Goal: Task Accomplishment & Management: Complete application form

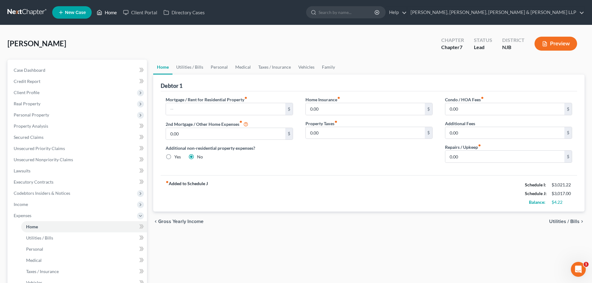
click at [106, 11] on link "Home" at bounding box center [107, 12] width 26 height 11
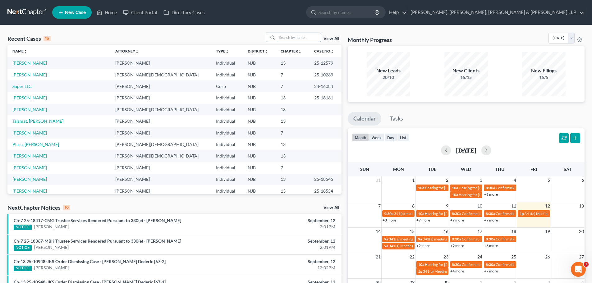
click at [296, 41] on input "search" at bounding box center [299, 37] width 44 height 9
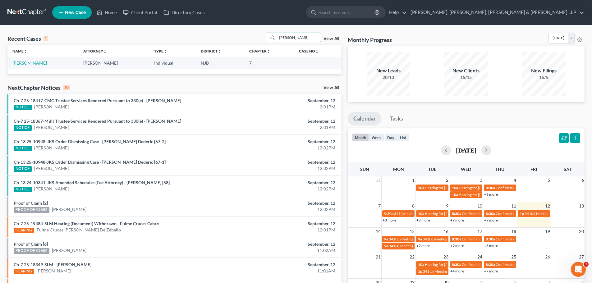
type input "cifaldi"
click at [40, 63] on link "[PERSON_NAME]" at bounding box center [29, 62] width 35 height 5
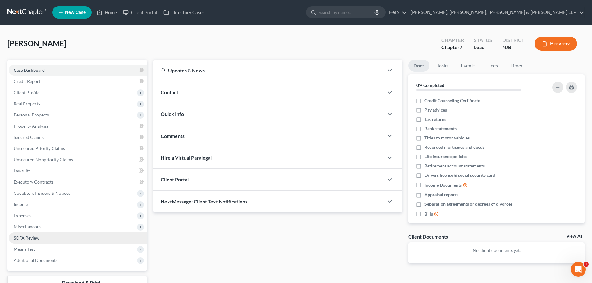
click at [31, 239] on span "SOFA Review" at bounding box center [27, 237] width 26 height 5
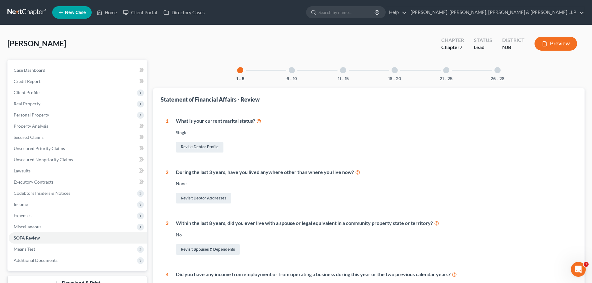
click at [292, 65] on div "6 - 10" at bounding box center [291, 70] width 21 height 21
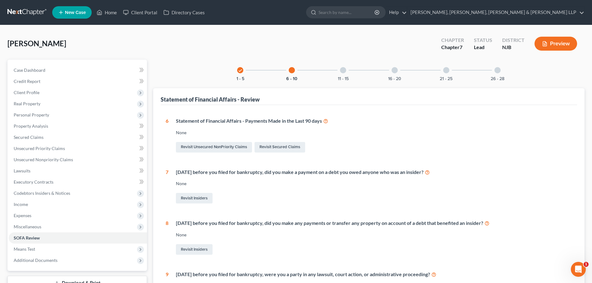
click at [343, 66] on div "11 - 15" at bounding box center [343, 70] width 21 height 21
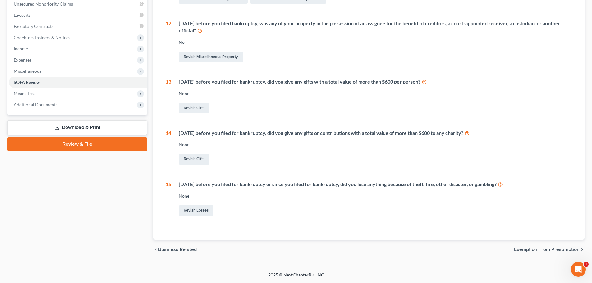
scroll to position [0, 0]
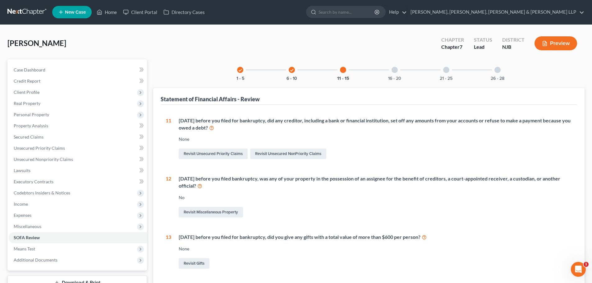
click at [394, 68] on div at bounding box center [395, 70] width 6 height 6
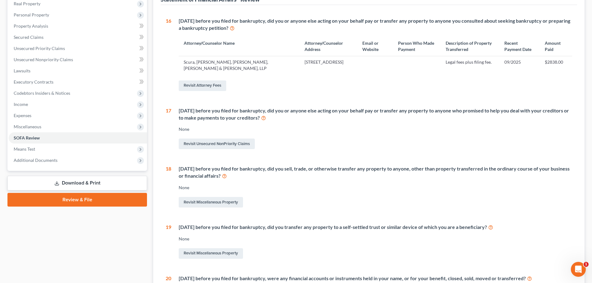
scroll to position [0, 0]
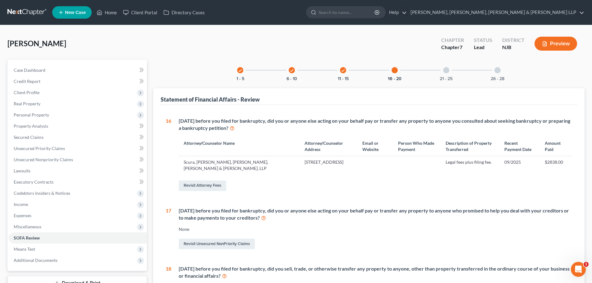
click at [343, 72] on icon "check" at bounding box center [343, 70] width 4 height 4
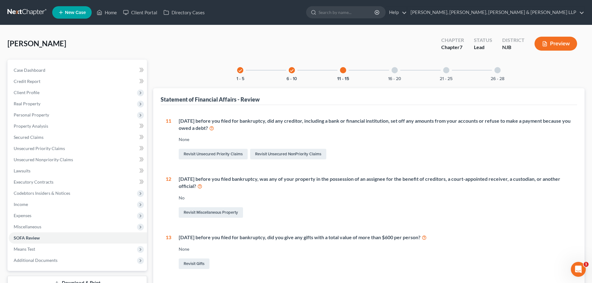
click at [292, 71] on icon "check" at bounding box center [292, 70] width 4 height 4
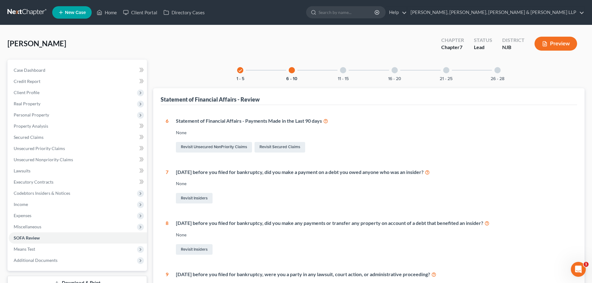
click at [241, 70] on icon "check" at bounding box center [240, 70] width 4 height 4
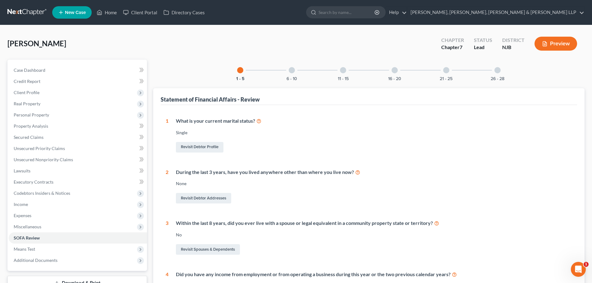
click at [294, 70] on div at bounding box center [292, 70] width 6 height 6
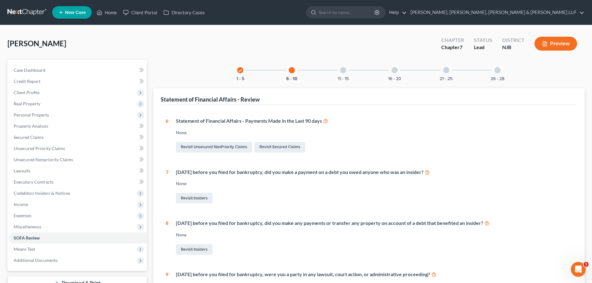
click at [343, 68] on div at bounding box center [343, 70] width 6 height 6
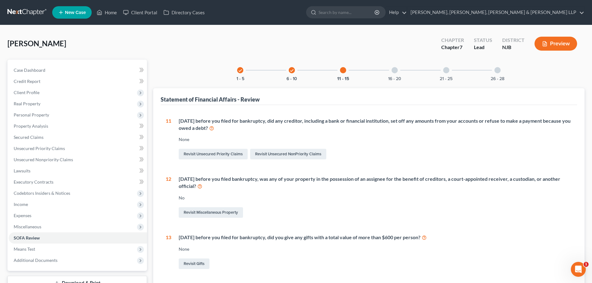
click at [394, 68] on div at bounding box center [395, 70] width 6 height 6
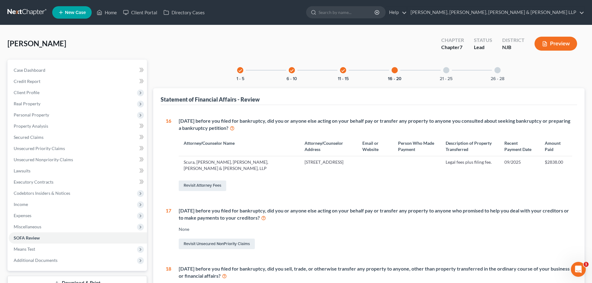
drag, startPoint x: 396, startPoint y: 71, endPoint x: 417, endPoint y: 71, distance: 20.5
click at [396, 71] on div at bounding box center [395, 70] width 6 height 6
click at [445, 69] on div at bounding box center [446, 70] width 6 height 6
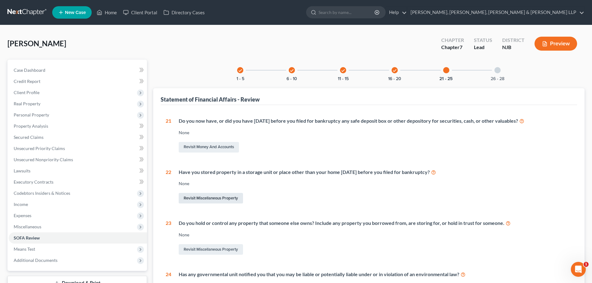
click at [206, 200] on link "Revisit Miscellaneous Property" at bounding box center [211, 198] width 64 height 11
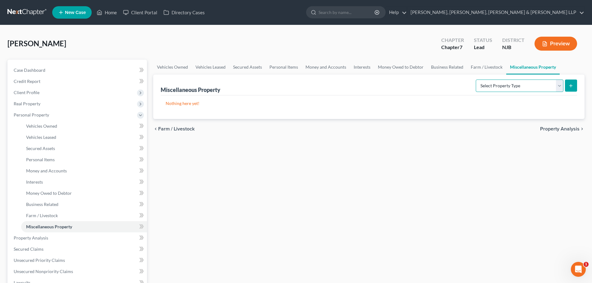
click at [485, 85] on select "Select Property Type Assigned for Creditor Benefit Within 1 Year Holding for An…" at bounding box center [520, 86] width 88 height 12
click at [503, 81] on select "Select Property Type Assigned for Creditor Benefit Within 1 Year Holding for An…" at bounding box center [520, 86] width 88 height 12
select select "stored_within_1_year"
click at [476, 80] on select "Select Property Type Assigned for Creditor Benefit Within 1 Year Holding for An…" at bounding box center [520, 86] width 88 height 12
click at [575, 85] on button "submit" at bounding box center [571, 86] width 12 height 12
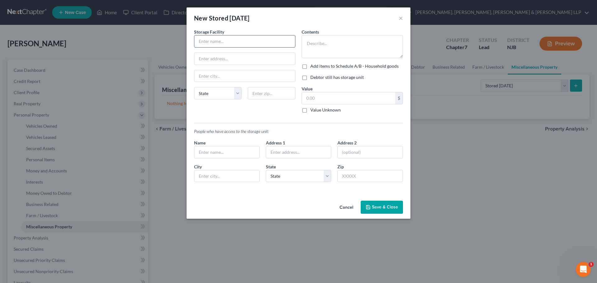
click at [240, 43] on input "text" at bounding box center [244, 41] width 101 height 12
paste input "Storage Rentals of America"
type input "Storage Rentals of America"
click at [205, 56] on input "text" at bounding box center [244, 59] width 101 height 12
paste input "20 Mill St"
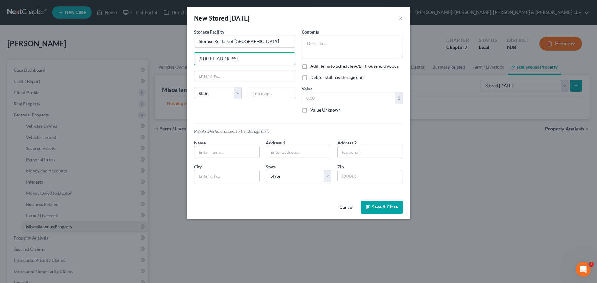
type input "20 Mill Street"
click at [264, 95] on input "text" at bounding box center [272, 93] width 48 height 12
paste input "07109"
type input "07109"
click at [265, 72] on input "text" at bounding box center [244, 76] width 101 height 12
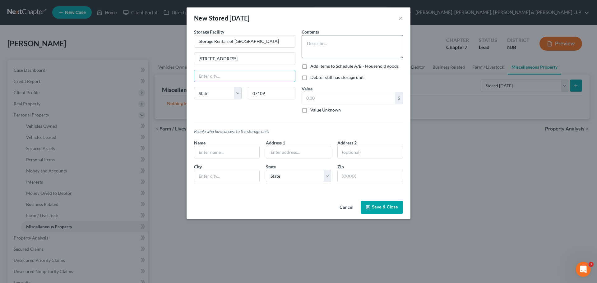
type input "Belleville"
select select "33"
click at [327, 45] on textarea at bounding box center [352, 46] width 101 height 23
type textarea "household items"
drag, startPoint x: 333, startPoint y: 96, endPoint x: 326, endPoint y: 95, distance: 7.6
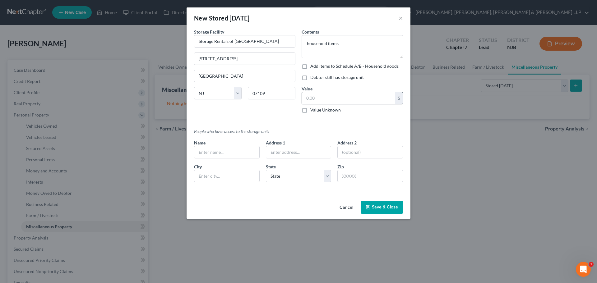
click at [332, 96] on input "text" at bounding box center [348, 98] width 93 height 12
type input "1,000"
click at [248, 155] on input "text" at bounding box center [226, 152] width 65 height 12
type input "D"
type input "Michael Cifaldi"
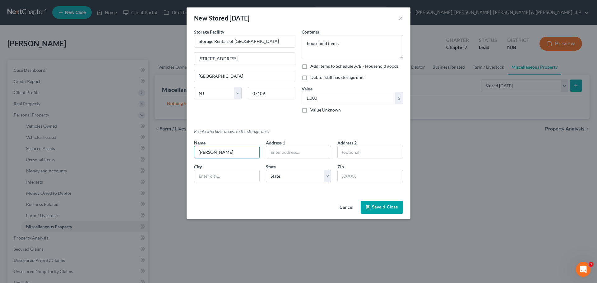
click at [332, 77] on label "Debtor still has storage unit" at bounding box center [336, 77] width 53 height 6
click at [317, 77] on input "Debtor still has storage unit" at bounding box center [315, 76] width 4 height 4
checkbox input "true"
click at [310, 66] on label "Add items to Schedule A/B - Household goods" at bounding box center [354, 66] width 88 height 6
click at [313, 66] on input "Add items to Schedule A/B - Household goods" at bounding box center [315, 65] width 4 height 4
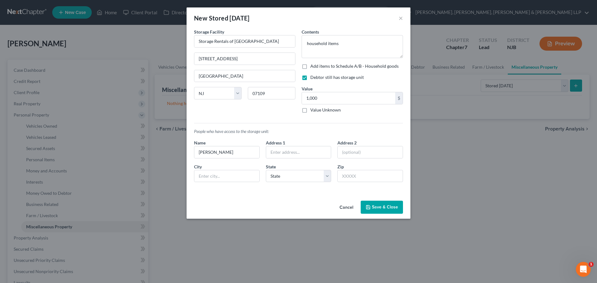
checkbox input "true"
click at [340, 207] on button "Add Exemption" at bounding box center [335, 207] width 46 height 13
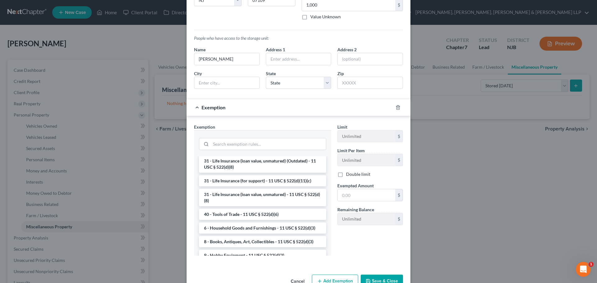
scroll to position [497, 0]
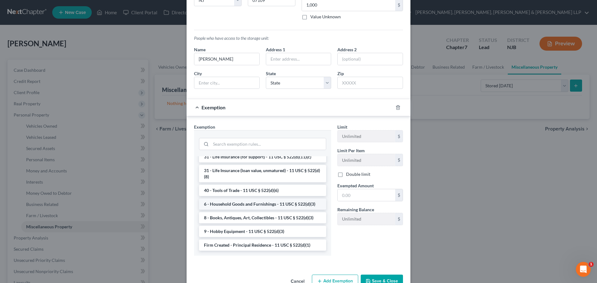
click at [250, 210] on li "6 - Household Goods and Furnishings - 11 USC § 522(d)(3)" at bounding box center [262, 204] width 127 height 11
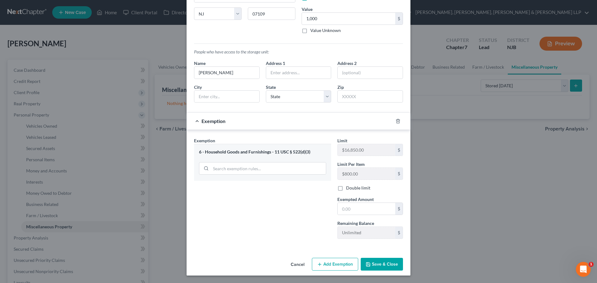
scroll to position [80, 0]
click at [357, 200] on span "Exempted Amount" at bounding box center [355, 199] width 36 height 5
click at [357, 205] on input "text" at bounding box center [367, 209] width 58 height 12
type input "1,000"
click at [391, 265] on button "Save & Close" at bounding box center [382, 264] width 42 height 13
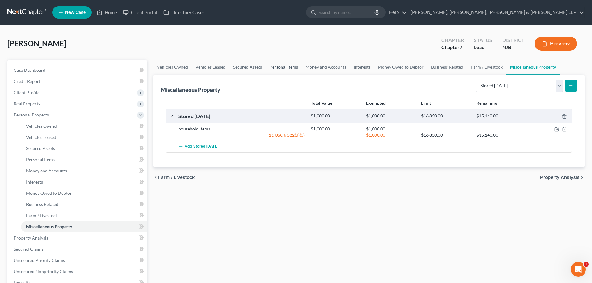
drag, startPoint x: 272, startPoint y: 65, endPoint x: 554, endPoint y: 103, distance: 284.2
click at [272, 65] on link "Personal Items" at bounding box center [284, 67] width 36 height 15
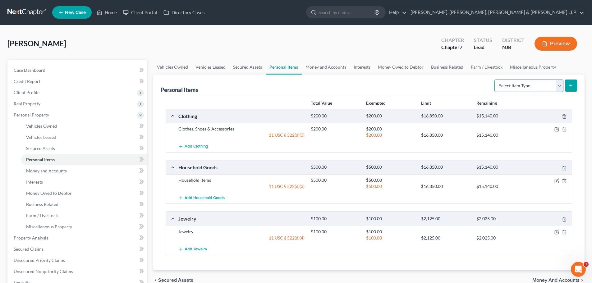
drag, startPoint x: 522, startPoint y: 83, endPoint x: 524, endPoint y: 91, distance: 8.5
click at [522, 83] on select "Select Item Type Clothing Collectibles Of Value Electronics Firearms Household …" at bounding box center [529, 86] width 69 height 12
select select "electronics"
click at [495, 80] on select "Select Item Type Clothing Collectibles Of Value Electronics Firearms Household …" at bounding box center [529, 86] width 69 height 12
click at [574, 88] on button "submit" at bounding box center [571, 86] width 12 height 12
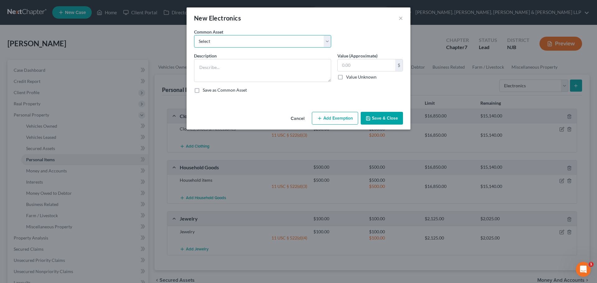
drag, startPoint x: 234, startPoint y: 39, endPoint x: 234, endPoint y: 47, distance: 7.8
click at [234, 40] on select "Select Cellphone, TVs Electronic Appliances" at bounding box center [262, 41] width 137 height 12
select select "1"
click at [194, 35] on select "Select Cellphone, TVs Electronic Appliances" at bounding box center [262, 41] width 137 height 12
type textarea "Electronic Appliances"
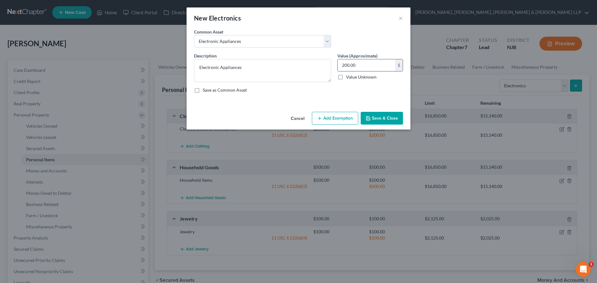
click at [350, 69] on input "200.00" at bounding box center [367, 65] width 58 height 12
type input "1,000"
click at [346, 118] on button "Add Exemption" at bounding box center [335, 118] width 46 height 13
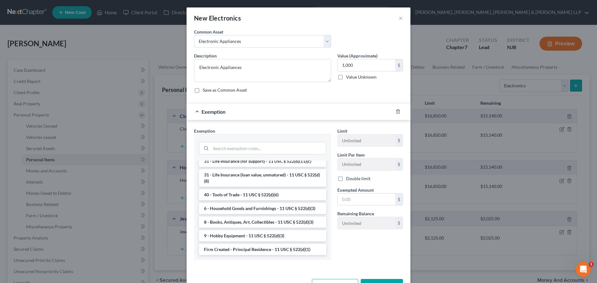
scroll to position [497, 0]
drag, startPoint x: 250, startPoint y: 224, endPoint x: 360, endPoint y: 205, distance: 112.2
click at [250, 214] on li "6 - Household Goods and Furnishings - 11 USC § 522(d)(3)" at bounding box center [262, 208] width 127 height 11
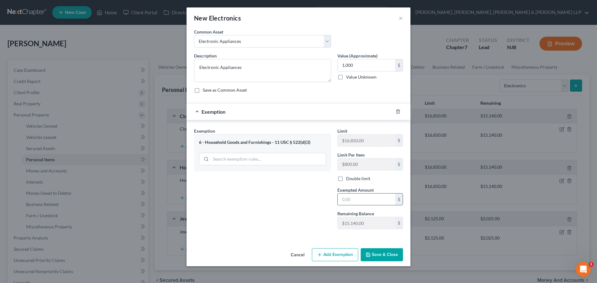
click at [360, 205] on input "text" at bounding box center [367, 200] width 58 height 12
type input "1,000"
click at [387, 260] on button "Save & Close" at bounding box center [382, 254] width 42 height 13
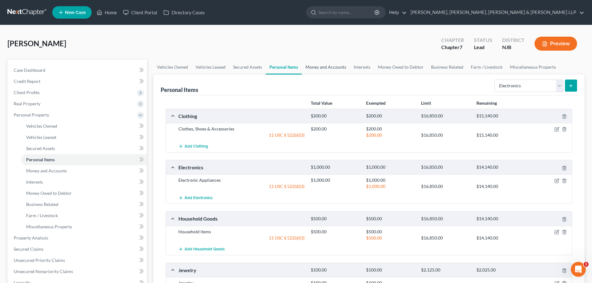
drag, startPoint x: 337, startPoint y: 69, endPoint x: 523, endPoint y: 96, distance: 188.2
click at [337, 69] on link "Money and Accounts" at bounding box center [326, 67] width 48 height 15
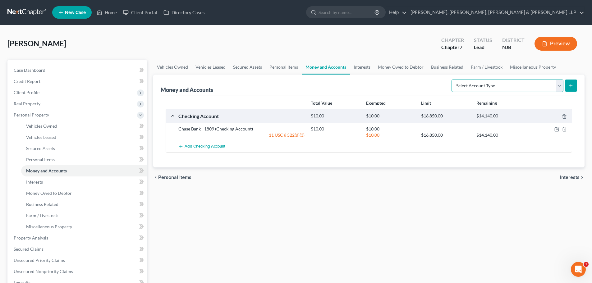
drag, startPoint x: 522, startPoint y: 86, endPoint x: 520, endPoint y: 92, distance: 6.1
click at [522, 86] on select "Select Account Type Brokerage Cash on Hand Certificates of Deposit Checking Acc…" at bounding box center [508, 86] width 112 height 12
select select "checking"
click at [453, 80] on select "Select Account Type Brokerage Cash on Hand Certificates of Deposit Checking Acc…" at bounding box center [508, 86] width 112 height 12
click at [576, 89] on button "submit" at bounding box center [571, 86] width 12 height 12
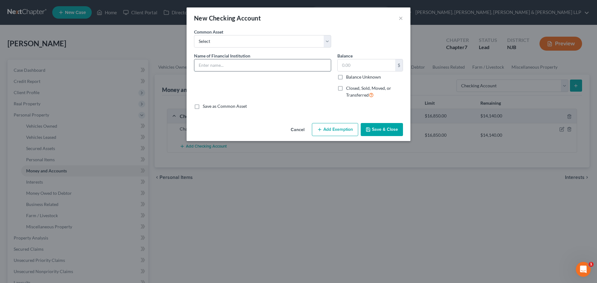
click at [241, 61] on input "text" at bounding box center [262, 65] width 136 height 12
type input "TD Bank"
click at [357, 67] on input "text" at bounding box center [367, 65] width 58 height 12
type input "400"
click at [334, 127] on button "Add Exemption" at bounding box center [335, 129] width 46 height 13
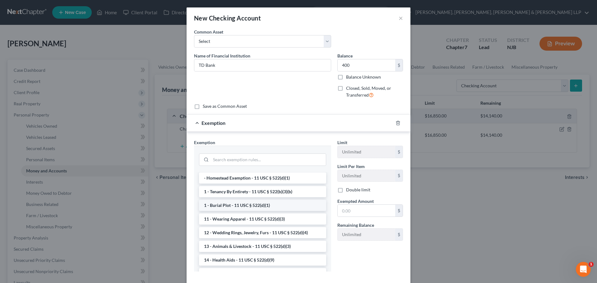
scroll to position [62, 0]
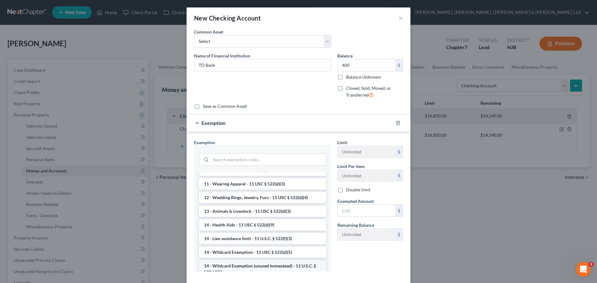
click at [235, 262] on li "14 - Wildcard Exemption (unused homestead) - 11 U.S.C. § 522 (d)(5)" at bounding box center [262, 268] width 127 height 17
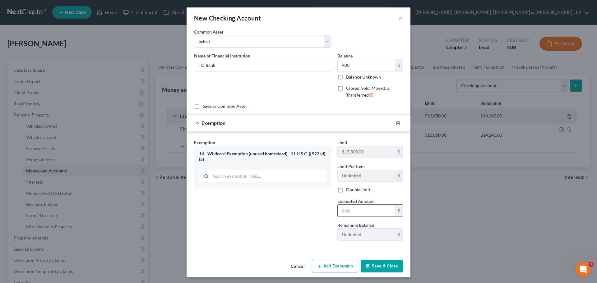
click at [355, 215] on input "text" at bounding box center [367, 211] width 58 height 12
type input "400"
click at [369, 259] on div "Cancel Add Exemption Save & Close" at bounding box center [299, 267] width 224 height 21
click at [374, 262] on button "Save & Close" at bounding box center [382, 266] width 42 height 13
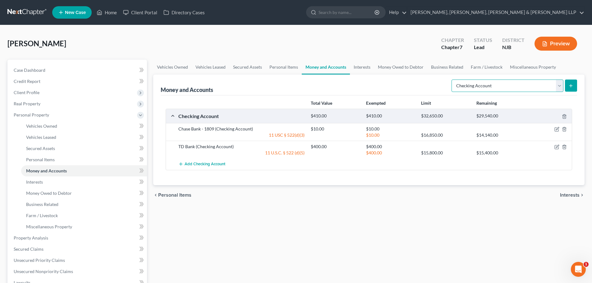
click at [528, 88] on select "Select Account Type Brokerage Cash on Hand Certificates of Deposit Checking Acc…" at bounding box center [508, 86] width 112 height 12
select select "cash_on_hand"
click at [453, 80] on select "Select Account Type Brokerage Cash on Hand Certificates of Deposit Checking Acc…" at bounding box center [508, 86] width 112 height 12
click at [571, 83] on icon "submit" at bounding box center [571, 85] width 5 height 5
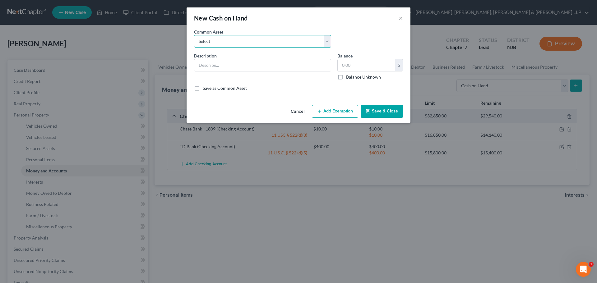
drag, startPoint x: 256, startPoint y: 41, endPoint x: 249, endPoint y: 47, distance: 9.5
click at [256, 40] on select "Select Cash on hand Cash on hand" at bounding box center [262, 41] width 137 height 12
select select "0"
click at [194, 35] on select "Select Cash on hand Cash on hand" at bounding box center [262, 41] width 137 height 12
type input "Cash on hand"
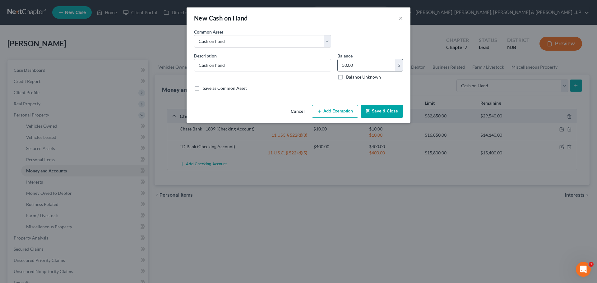
click at [364, 64] on input "50.00" at bounding box center [367, 65] width 58 height 12
type input "200"
click at [352, 111] on button "Add Exemption" at bounding box center [335, 111] width 46 height 13
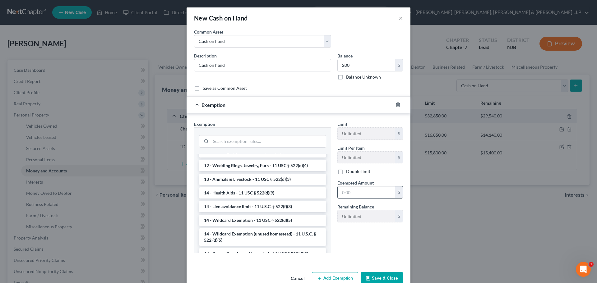
click at [247, 221] on li "14 - Wildcard Exemption - 11 USC § 522(d)(5)" at bounding box center [262, 220] width 127 height 11
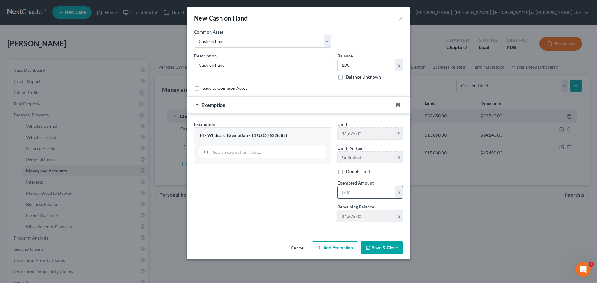
click at [361, 195] on input "text" at bounding box center [367, 193] width 58 height 12
type input "200"
click at [376, 253] on button "Save & Close" at bounding box center [382, 248] width 42 height 13
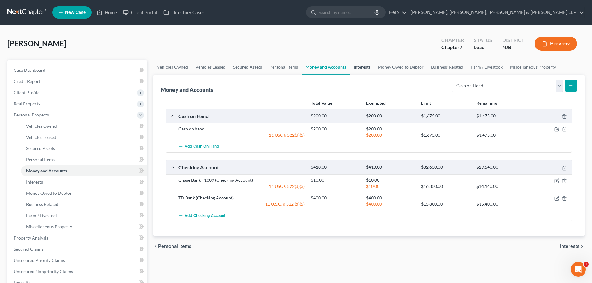
click at [363, 68] on link "Interests" at bounding box center [362, 67] width 24 height 15
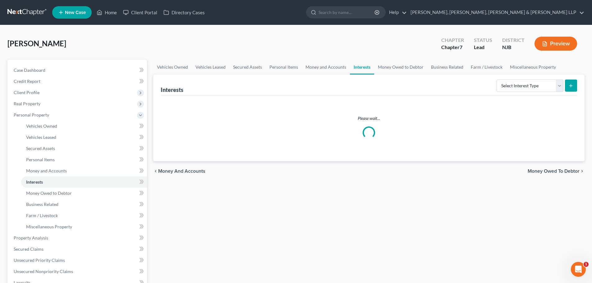
click at [486, 87] on div "Interests Select Interest Type 401K Annuity Bond Education IRA Government Bond …" at bounding box center [369, 85] width 417 height 21
click at [530, 90] on select "Select Interest Type 401K Annuity Bond Education IRA Government Bond Government…" at bounding box center [530, 86] width 67 height 12
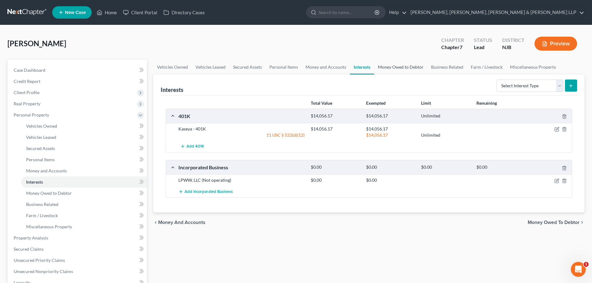
click at [406, 65] on link "Money Owed to Debtor" at bounding box center [400, 67] width 53 height 15
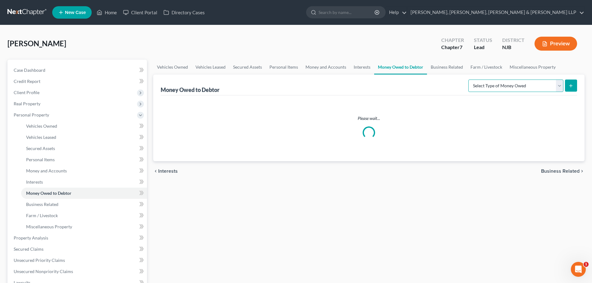
drag, startPoint x: 543, startPoint y: 87, endPoint x: 545, endPoint y: 92, distance: 5.0
click at [543, 87] on select "Select Type of Money Owed Accounts Receivable Alimony Child Support Claims Agai…" at bounding box center [515, 86] width 95 height 12
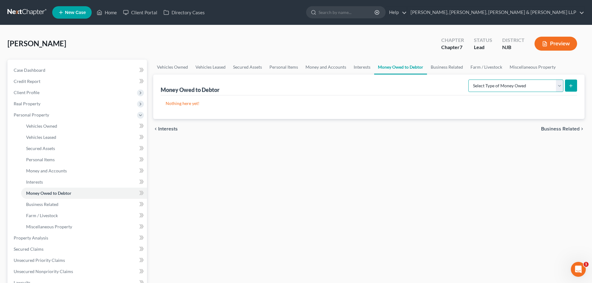
select select "claims_against_third_parties"
click at [469, 80] on select "Select Type of Money Owed Accounts Receivable Alimony Child Support Claims Agai…" at bounding box center [515, 86] width 95 height 12
click at [569, 85] on icon "submit" at bounding box center [571, 85] width 5 height 5
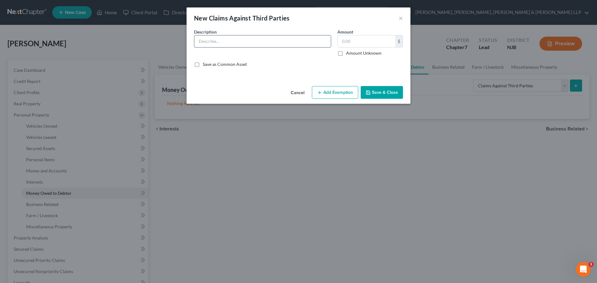
click at [238, 45] on input "text" at bounding box center [262, 41] width 136 height 12
drag, startPoint x: 276, startPoint y: 45, endPoint x: 164, endPoint y: 46, distance: 111.6
click at [164, 46] on div "New Claims Against Third Parties × An exemption set must first be selected from…" at bounding box center [298, 141] width 597 height 283
type input "Restitution for alleged Ponzi scheme"
click at [346, 51] on label "Amount Unknown" at bounding box center [363, 53] width 35 height 6
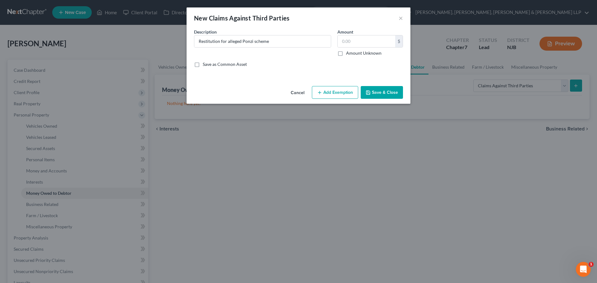
click at [348, 51] on input "Amount Unknown" at bounding box center [350, 52] width 4 height 4
checkbox input "true"
type input "0.00"
click at [332, 92] on button "Add Exemption" at bounding box center [335, 92] width 46 height 13
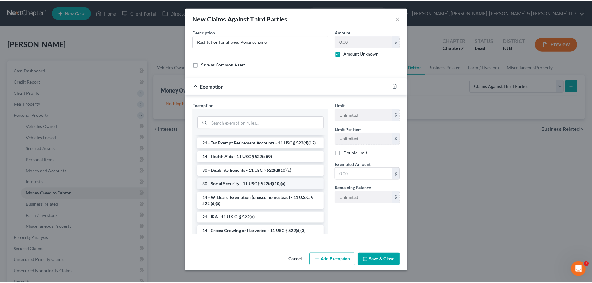
scroll to position [342, 0]
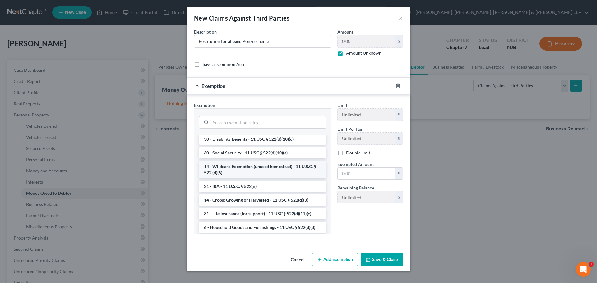
click at [249, 178] on li "14 - Wildcard Exemption (unused homestead) - 11 U.S.C. § 522 (d)(5)" at bounding box center [262, 169] width 127 height 17
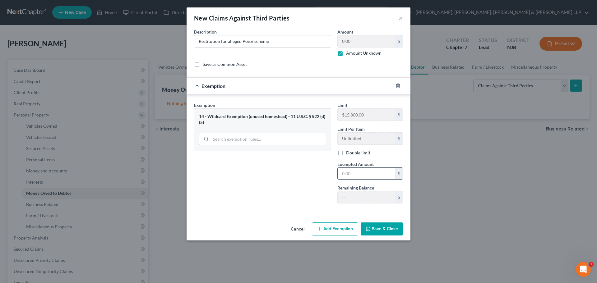
click at [353, 174] on input "text" at bounding box center [367, 174] width 58 height 12
type input "15,400.00"
drag, startPoint x: 274, startPoint y: 39, endPoint x: 189, endPoint y: 35, distance: 85.6
click at [172, 39] on div "New Claims Against Third Parties × An exemption set must first be selected from…" at bounding box center [298, 141] width 597 height 283
click at [313, 47] on input "Restitution for alleged Ponzi scheme" at bounding box center [262, 41] width 136 height 12
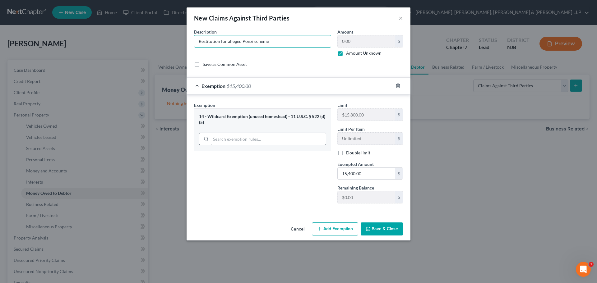
click at [313, 44] on input "Restitution for alleged Ponzi scheme" at bounding box center [262, 41] width 136 height 12
click at [287, 68] on div "Description * Restitution for alleged Ponzi scheme Amount 0.00 $ Amount Unknown…" at bounding box center [298, 51] width 215 height 44
drag, startPoint x: 226, startPoint y: 47, endPoint x: 106, endPoint y: 44, distance: 120.0
click at [106, 44] on div "New Claims Against Third Parties × An exemption set must first be selected from…" at bounding box center [298, 141] width 597 height 283
paste input "Claim for restitution related to alleged Ponzi scheme"
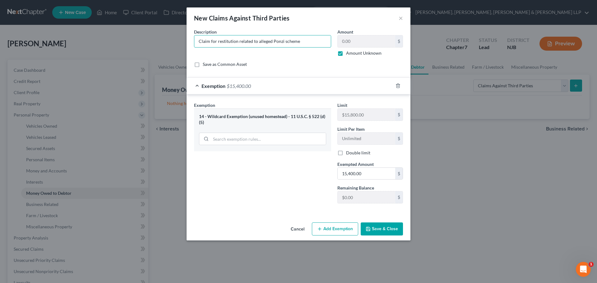
type input "Claim for restitution related to alleged Ponzi scheme"
click at [377, 231] on button "Save & Close" at bounding box center [382, 229] width 42 height 13
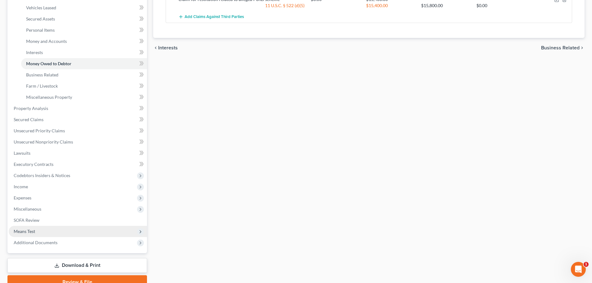
scroll to position [155, 0]
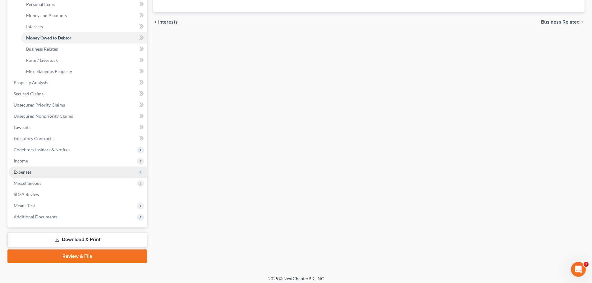
click at [34, 174] on span "Expenses" at bounding box center [78, 172] width 138 height 11
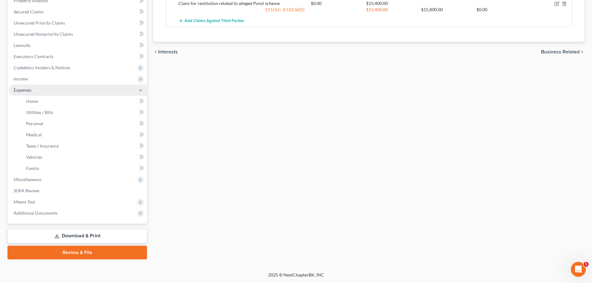
scroll to position [126, 0]
click at [42, 157] on link "Vehicles" at bounding box center [84, 157] width 126 height 11
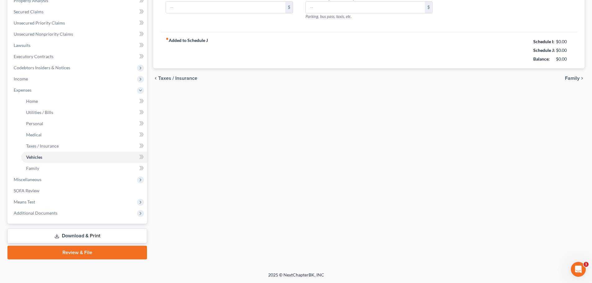
type input "0.00"
type input "455.00"
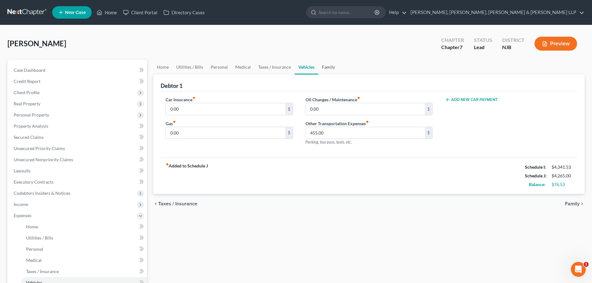
click at [330, 66] on link "Family" at bounding box center [328, 67] width 21 height 15
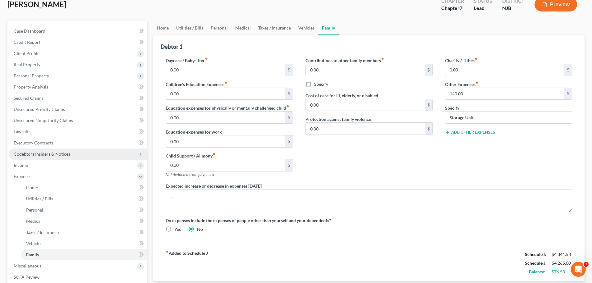
scroll to position [126, 0]
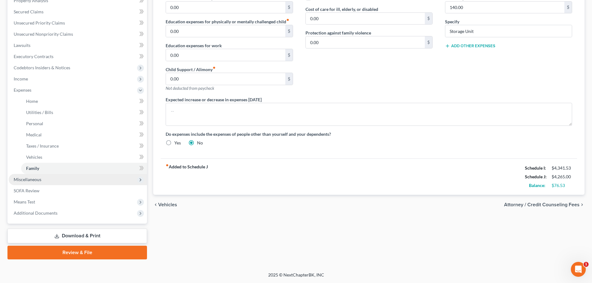
click at [43, 184] on span "Miscellaneous" at bounding box center [78, 179] width 138 height 11
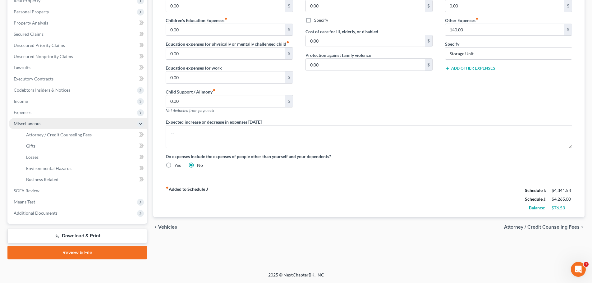
scroll to position [103, 0]
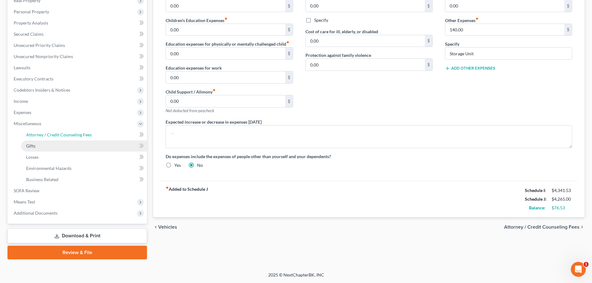
drag, startPoint x: 65, startPoint y: 137, endPoint x: 63, endPoint y: 143, distance: 6.5
click at [65, 136] on span "Attorney / Credit Counseling Fees" at bounding box center [59, 134] width 66 height 5
select select "1"
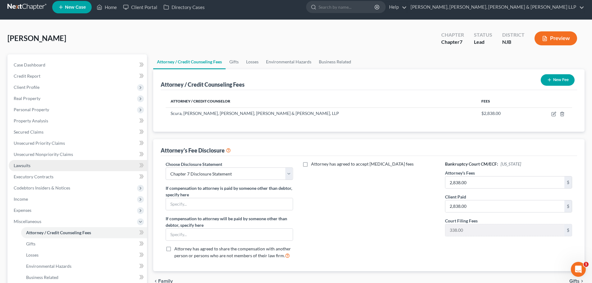
scroll to position [103, 0]
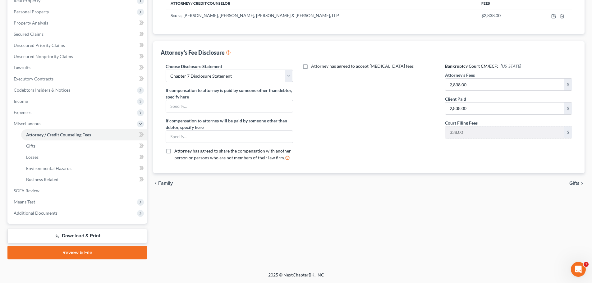
click at [85, 251] on link "Review & File" at bounding box center [77, 253] width 140 height 14
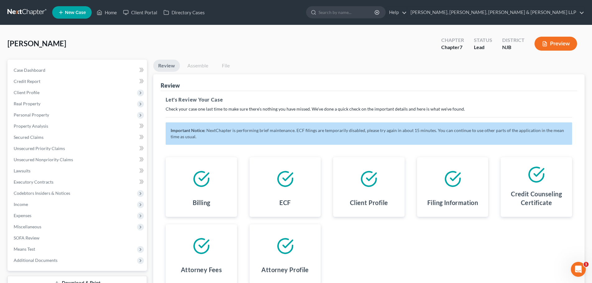
click at [190, 69] on link "Assemble" at bounding box center [197, 66] width 31 height 12
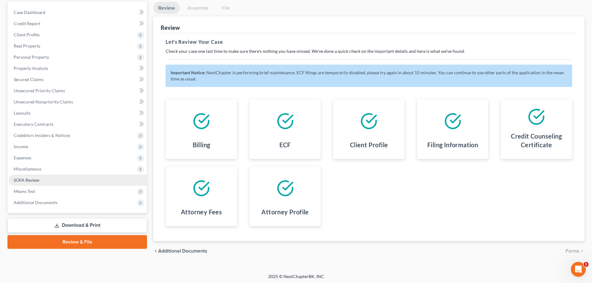
scroll to position [59, 0]
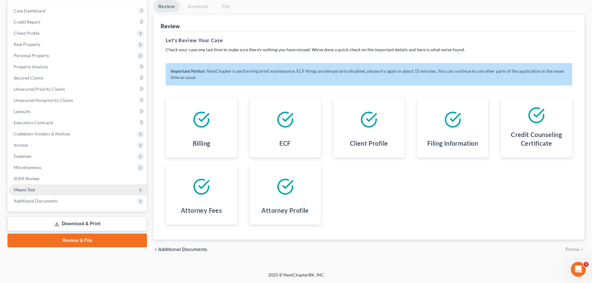
click at [50, 187] on span "Means Test" at bounding box center [78, 189] width 138 height 11
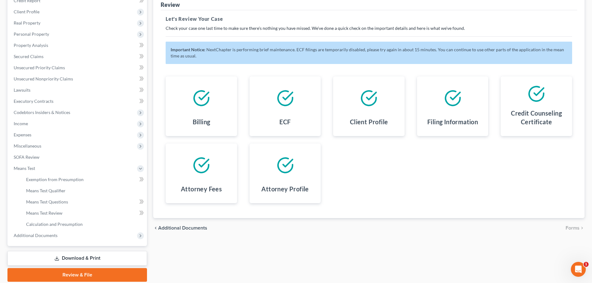
scroll to position [103, 0]
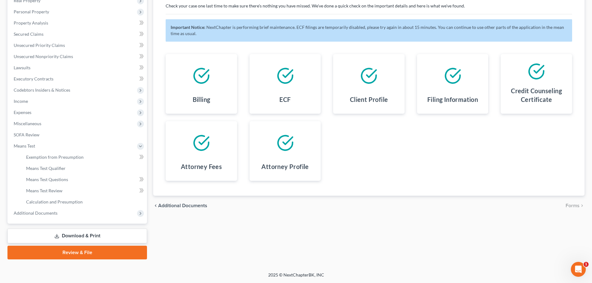
click at [61, 251] on link "Review & File" at bounding box center [77, 253] width 140 height 14
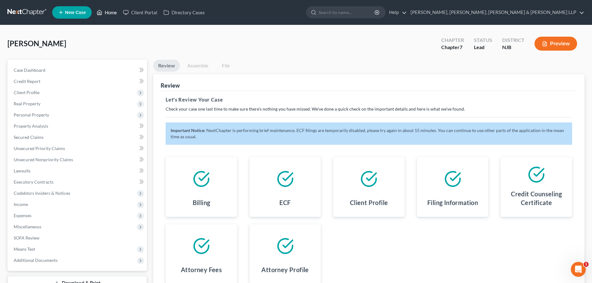
click at [114, 11] on link "Home" at bounding box center [107, 12] width 26 height 11
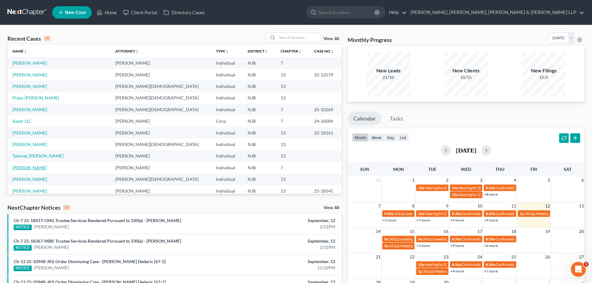
click at [40, 168] on link "[PERSON_NAME]" at bounding box center [29, 167] width 35 height 5
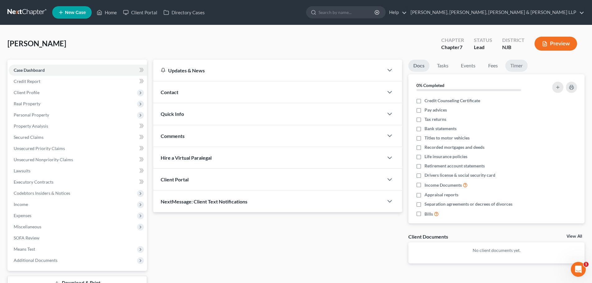
click at [520, 66] on link "Timer" at bounding box center [516, 66] width 22 height 12
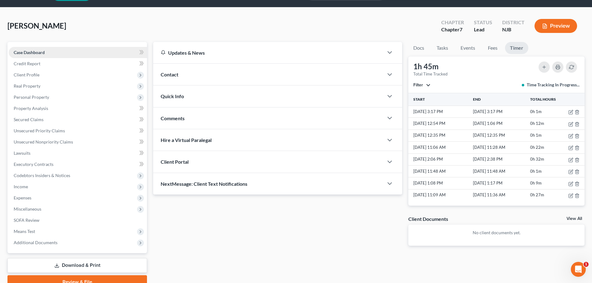
scroll to position [16, 0]
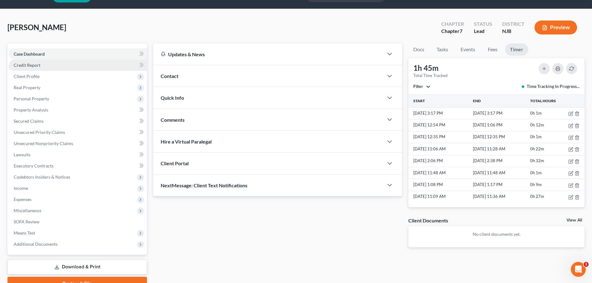
click at [41, 66] on link "Credit Report" at bounding box center [78, 65] width 138 height 11
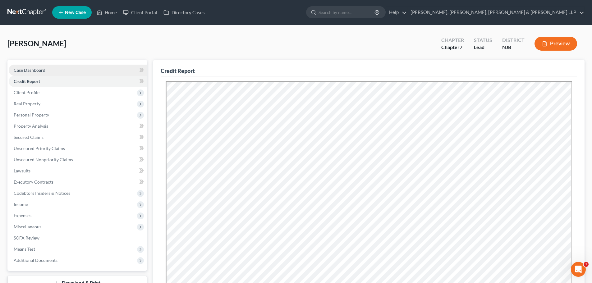
click at [42, 68] on span "Case Dashboard" at bounding box center [30, 69] width 32 height 5
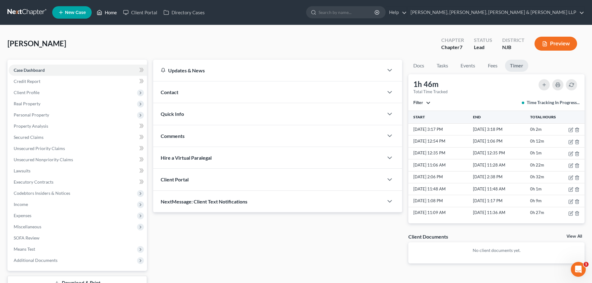
click at [111, 12] on link "Home" at bounding box center [107, 12] width 26 height 11
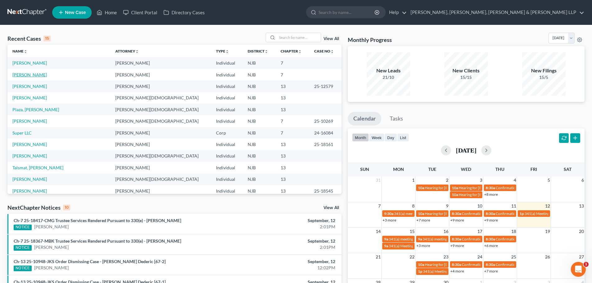
click at [37, 73] on link "[PERSON_NAME]" at bounding box center [29, 74] width 35 height 5
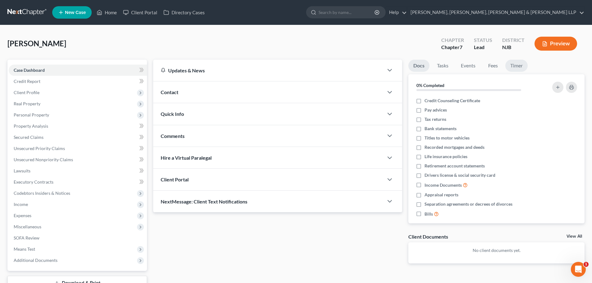
click at [518, 65] on link "Timer" at bounding box center [516, 66] width 22 height 12
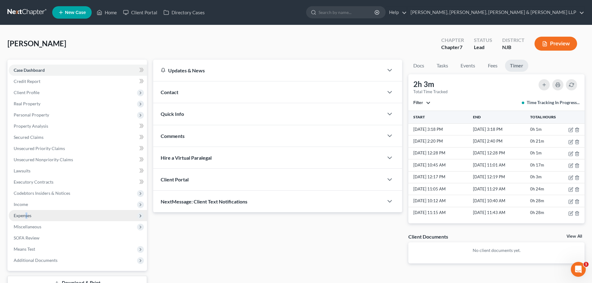
click at [27, 212] on span "Expenses" at bounding box center [78, 215] width 138 height 11
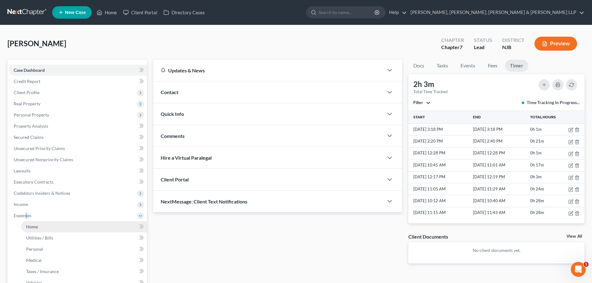
click at [35, 225] on span "Home" at bounding box center [32, 226] width 12 height 5
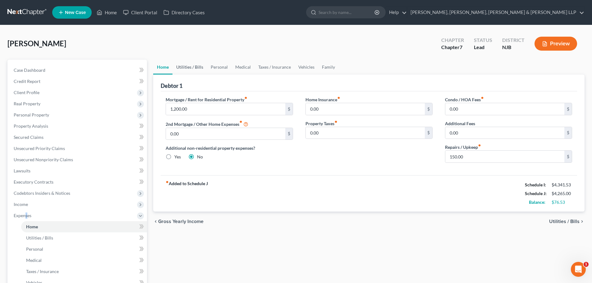
click at [188, 67] on link "Utilities / Bills" at bounding box center [190, 67] width 35 height 15
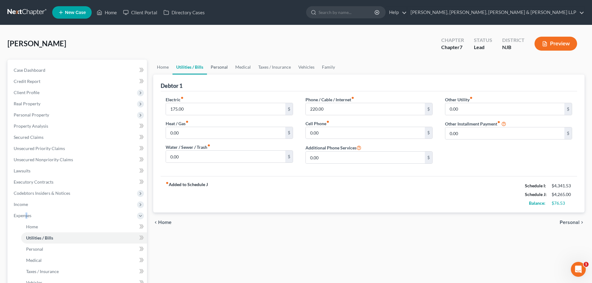
click at [221, 66] on link "Personal" at bounding box center [219, 67] width 25 height 15
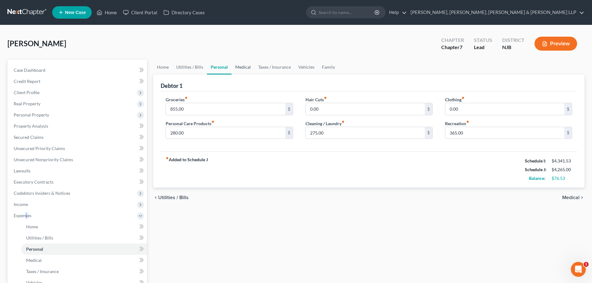
click at [245, 66] on link "Medical" at bounding box center [243, 67] width 23 height 15
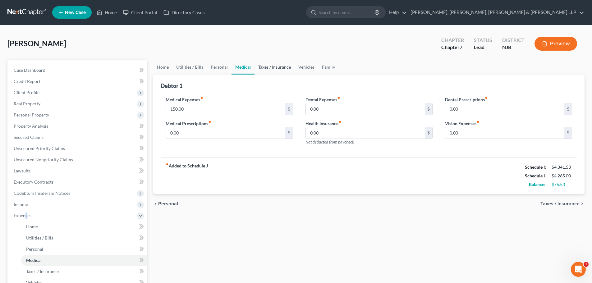
click at [269, 67] on link "Taxes / Insurance" at bounding box center [275, 67] width 40 height 15
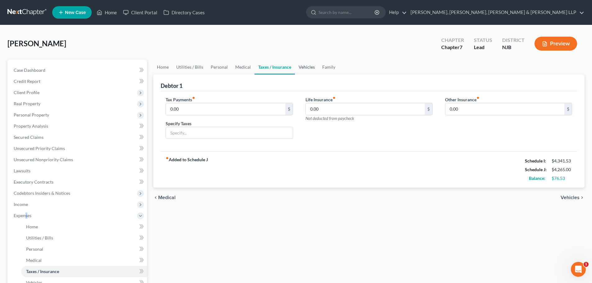
click at [301, 67] on link "Vehicles" at bounding box center [307, 67] width 24 height 15
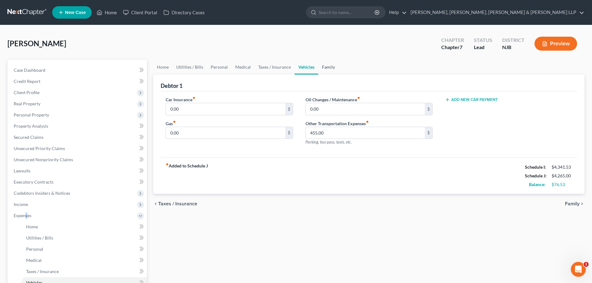
click at [326, 67] on link "Family" at bounding box center [328, 67] width 21 height 15
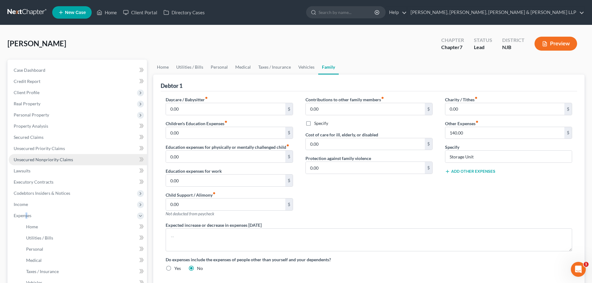
click at [60, 158] on span "Unsecured Nonpriority Claims" at bounding box center [43, 159] width 59 height 5
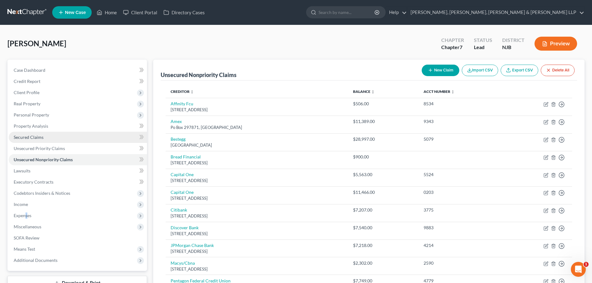
click at [44, 140] on link "Secured Claims" at bounding box center [78, 137] width 138 height 11
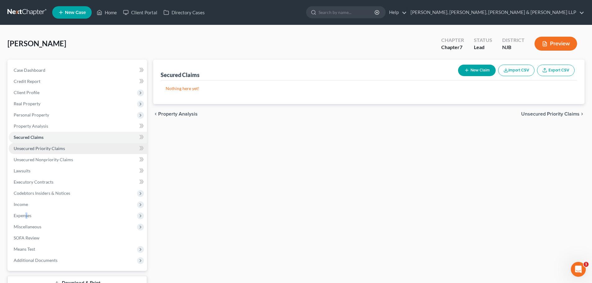
click at [46, 152] on link "Unsecured Priority Claims" at bounding box center [78, 148] width 138 height 11
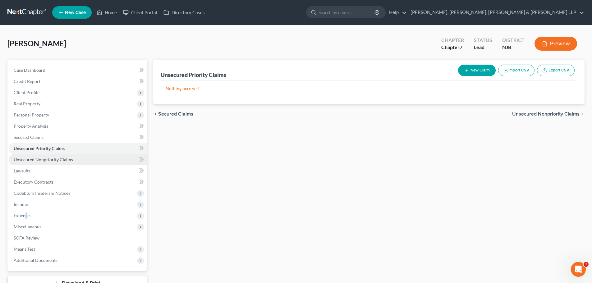
click at [46, 158] on span "Unsecured Nonpriority Claims" at bounding box center [43, 159] width 59 height 5
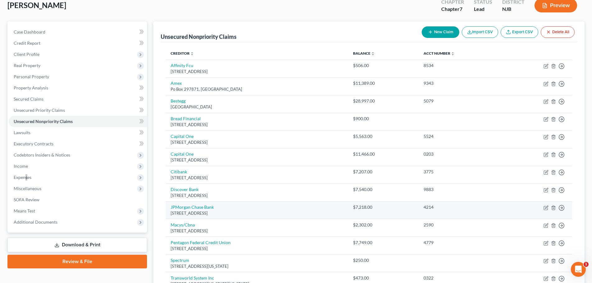
scroll to position [37, 0]
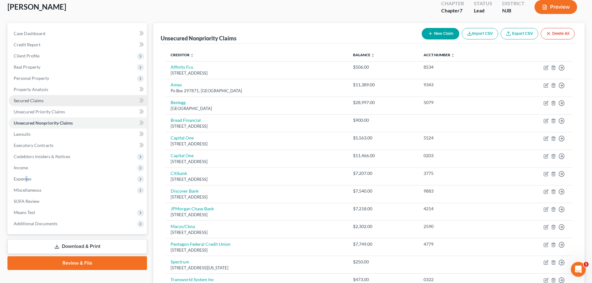
click at [50, 103] on link "Secured Claims" at bounding box center [78, 100] width 138 height 11
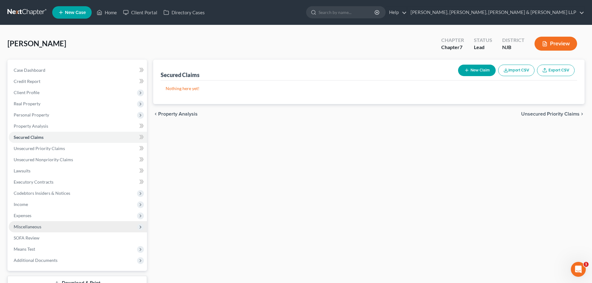
click at [57, 230] on span "Miscellaneous" at bounding box center [78, 226] width 138 height 11
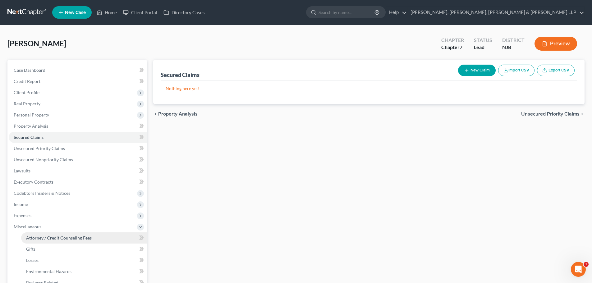
click at [60, 239] on span "Attorney / Credit Counseling Fees" at bounding box center [59, 237] width 66 height 5
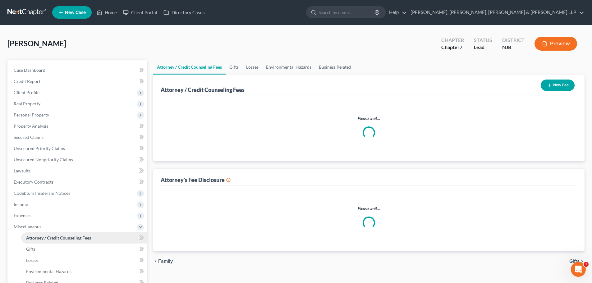
select select "1"
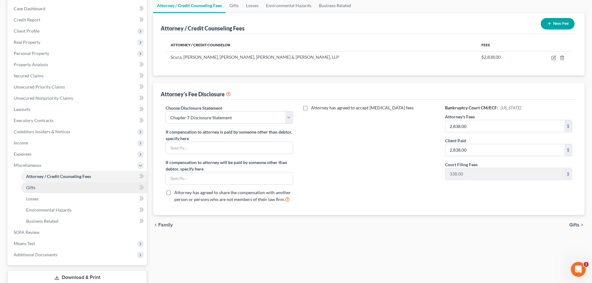
scroll to position [62, 0]
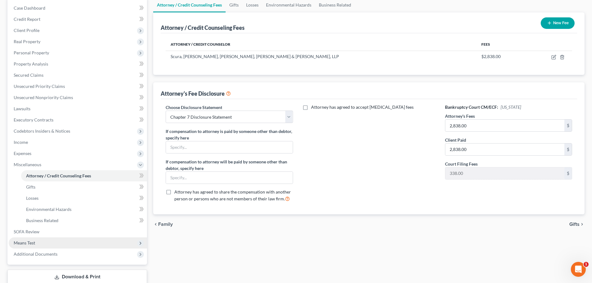
click at [44, 240] on span "Means Test" at bounding box center [78, 242] width 138 height 11
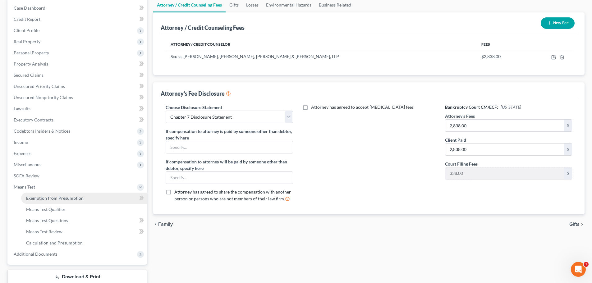
click at [62, 202] on link "Exemption from Presumption" at bounding box center [84, 198] width 126 height 11
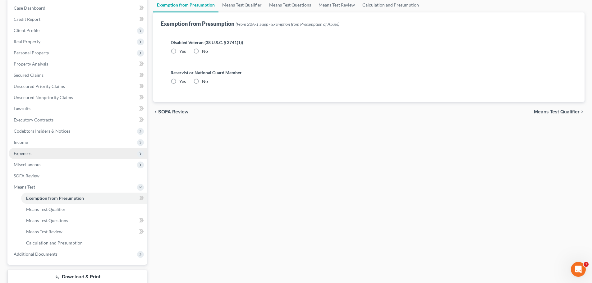
scroll to position [9, 0]
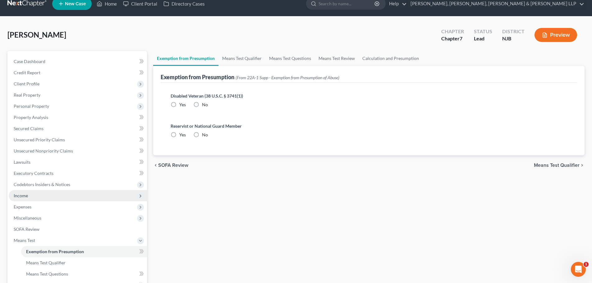
radio input "true"
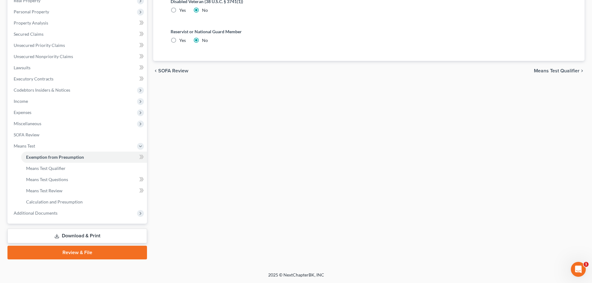
click at [63, 248] on link "Review & File" at bounding box center [77, 253] width 140 height 14
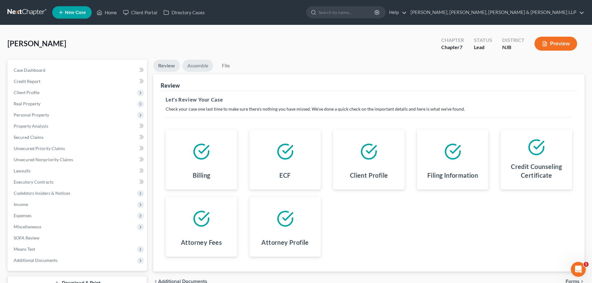
click at [196, 65] on link "Assemble" at bounding box center [197, 66] width 31 height 12
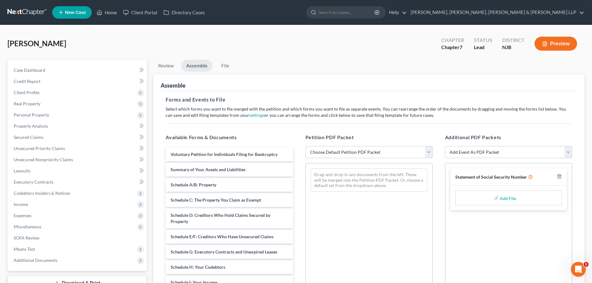
click at [321, 150] on select "Choose Default Petition PDF Packet Complete Bankruptcy Petition (all forms and …" at bounding box center [369, 152] width 127 height 12
select select "0"
click at [306, 146] on select "Choose Default Petition PDF Packet Complete Bankruptcy Petition (all forms and …" at bounding box center [369, 152] width 127 height 12
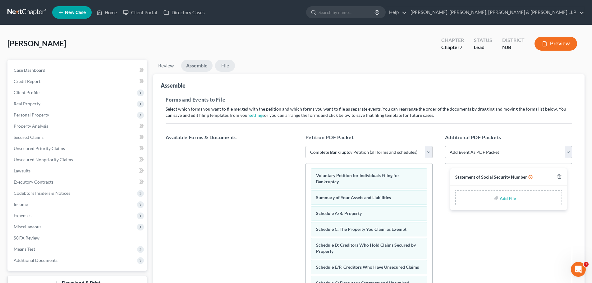
click at [228, 69] on link "File" at bounding box center [225, 66] width 20 height 12
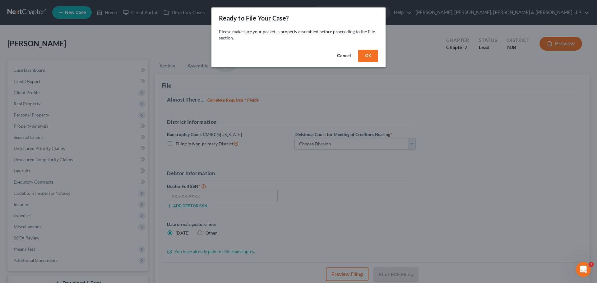
click at [367, 52] on button "OK" at bounding box center [368, 56] width 20 height 12
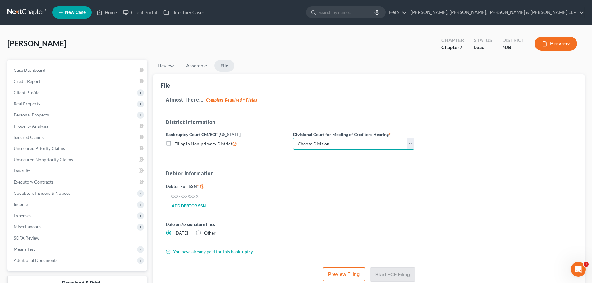
click at [315, 146] on select "Choose Division [GEOGRAPHIC_DATA] [GEOGRAPHIC_DATA]/[GEOGRAPHIC_DATA] [GEOGRAPH…" at bounding box center [353, 144] width 121 height 12
select select "2"
click at [293, 138] on select "Choose Division [GEOGRAPHIC_DATA] [GEOGRAPHIC_DATA]/[GEOGRAPHIC_DATA] [GEOGRAPH…" at bounding box center [353, 144] width 121 height 12
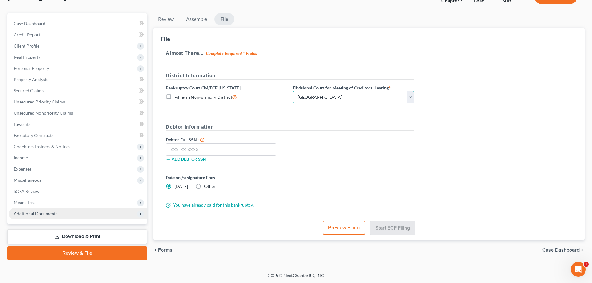
scroll to position [47, 0]
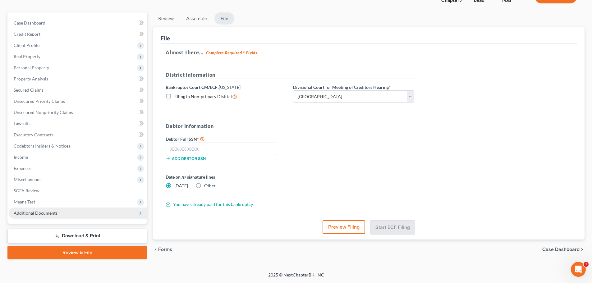
click at [50, 215] on span "Additional Documents" at bounding box center [36, 212] width 44 height 5
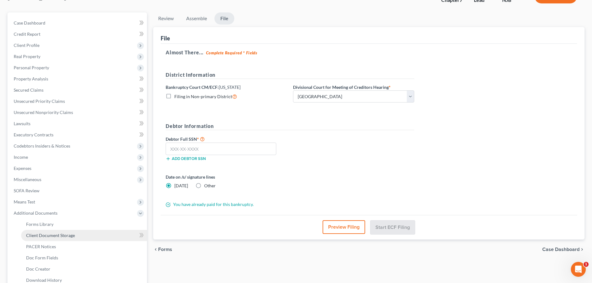
click at [57, 236] on span "Client Document Storage" at bounding box center [50, 235] width 49 height 5
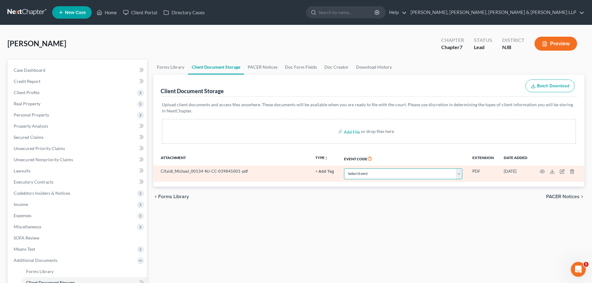
click at [364, 171] on select "Select Event 20 Largest Unsecured Creditors Amended Attorney Compensation State…" at bounding box center [403, 173] width 118 height 11
select select "9"
click at [344, 168] on select "Select Event 20 Largest Unsecured Creditors Amended Attorney Compensation State…" at bounding box center [403, 173] width 118 height 11
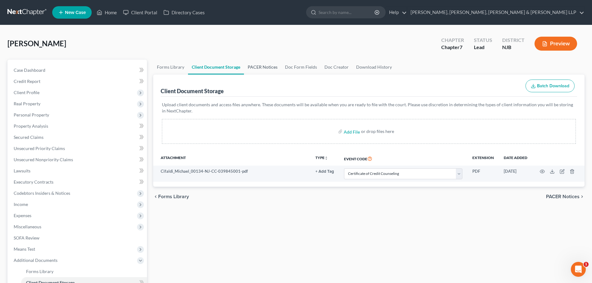
drag, startPoint x: 254, startPoint y: 63, endPoint x: 278, endPoint y: 67, distance: 24.3
click at [254, 63] on link "PACER Notices" at bounding box center [262, 67] width 37 height 15
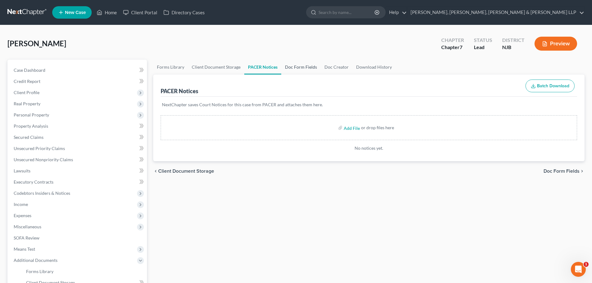
click at [296, 70] on link "Doc Form Fields" at bounding box center [300, 67] width 39 height 15
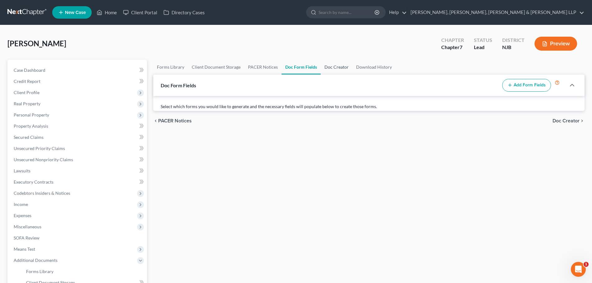
click at [341, 68] on link "Doc Creator" at bounding box center [337, 67] width 32 height 15
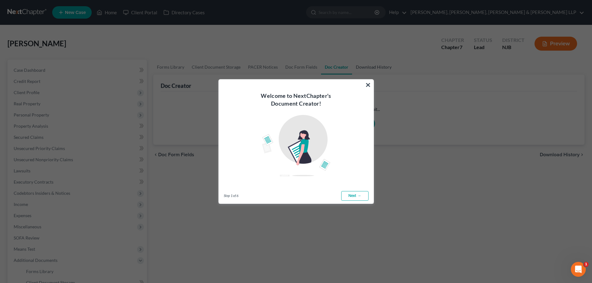
click at [368, 85] on button "×" at bounding box center [368, 85] width 6 height 10
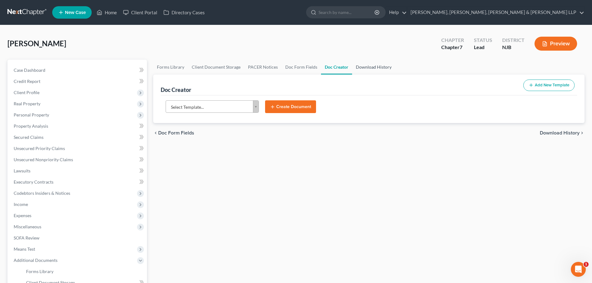
click at [360, 68] on link "Download History" at bounding box center [373, 67] width 43 height 15
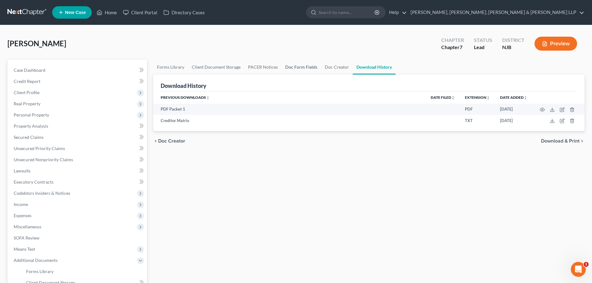
click at [291, 66] on link "Doc Form Fields" at bounding box center [301, 67] width 39 height 15
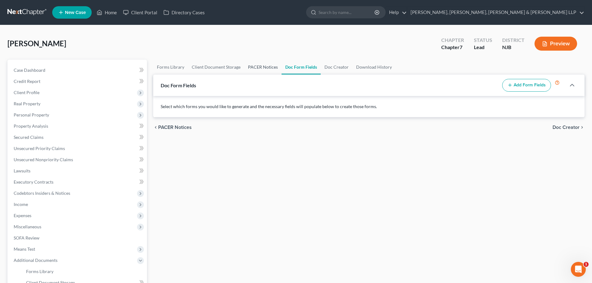
click at [263, 65] on link "PACER Notices" at bounding box center [262, 67] width 37 height 15
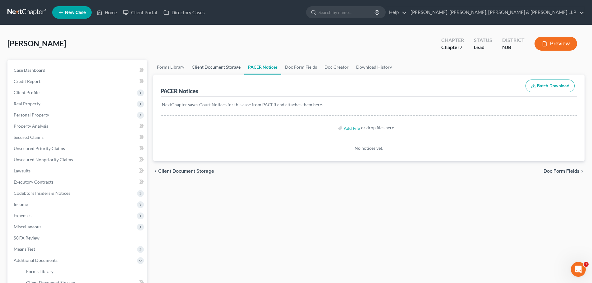
click at [228, 65] on link "Client Document Storage" at bounding box center [216, 67] width 56 height 15
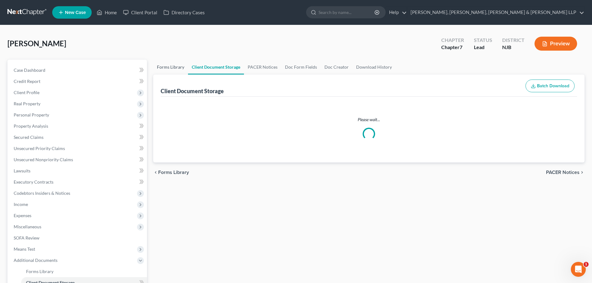
select select "9"
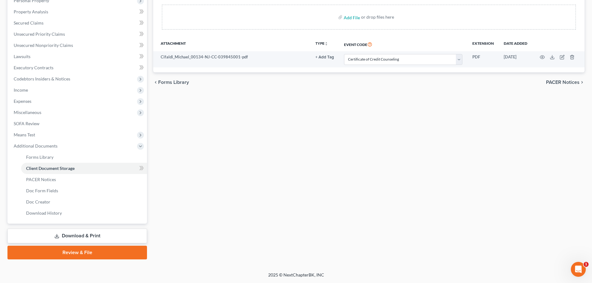
click at [73, 251] on link "Review & File" at bounding box center [77, 253] width 140 height 14
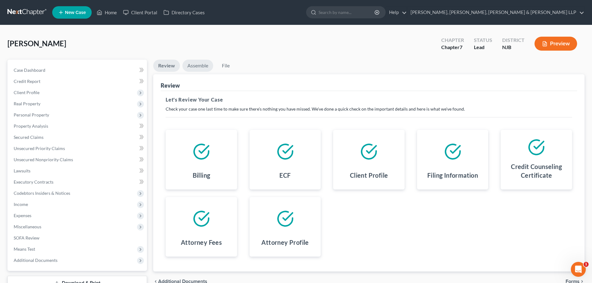
click at [201, 64] on link "Assemble" at bounding box center [197, 66] width 31 height 12
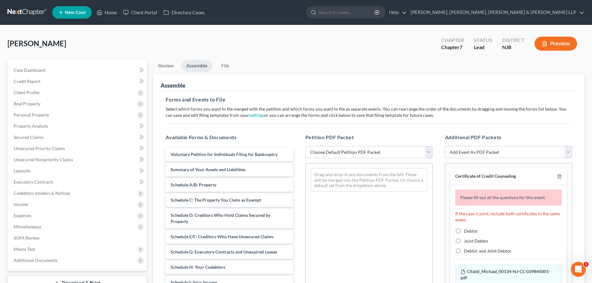
click at [332, 154] on select "Choose Default Petition PDF Packet Complete Bankruptcy Petition (all forms and …" at bounding box center [369, 152] width 127 height 12
select select "0"
click at [306, 146] on select "Choose Default Petition PDF Packet Complete Bankruptcy Petition (all forms and …" at bounding box center [369, 152] width 127 height 12
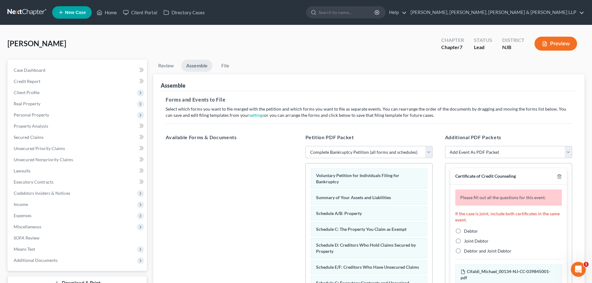
click at [464, 231] on label "Debtor" at bounding box center [471, 231] width 14 height 6
click at [467, 231] on input "Debtor" at bounding box center [469, 230] width 4 height 4
radio input "true"
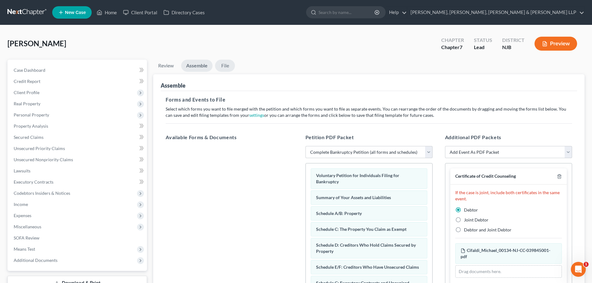
click at [229, 66] on link "File" at bounding box center [225, 66] width 20 height 12
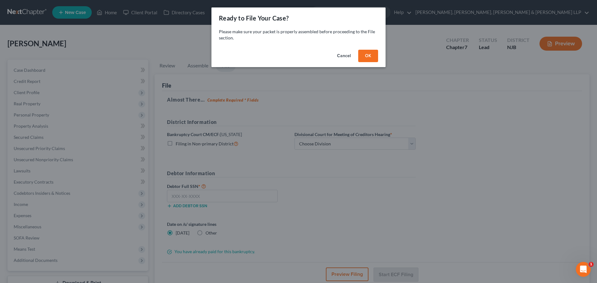
click at [370, 56] on button "OK" at bounding box center [368, 56] width 20 height 12
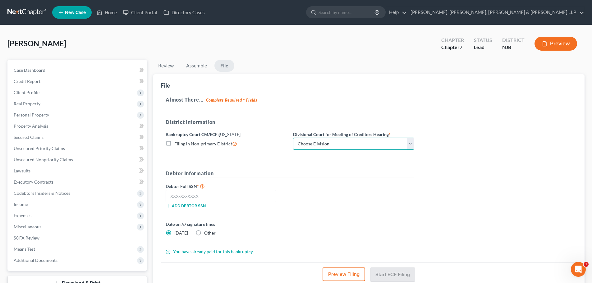
click at [330, 145] on select "Choose Division [GEOGRAPHIC_DATA] [GEOGRAPHIC_DATA]/[GEOGRAPHIC_DATA] [GEOGRAPH…" at bounding box center [353, 144] width 121 height 12
select select "2"
click at [293, 138] on select "Choose Division [GEOGRAPHIC_DATA] [GEOGRAPHIC_DATA]/[GEOGRAPHIC_DATA] [GEOGRAPH…" at bounding box center [353, 144] width 121 height 12
click at [197, 197] on input "text" at bounding box center [221, 196] width 111 height 12
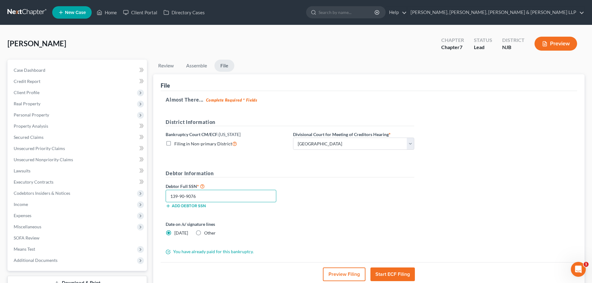
type input "139-90-9076"
click at [386, 274] on button "Start ECF Filing" at bounding box center [393, 275] width 44 height 14
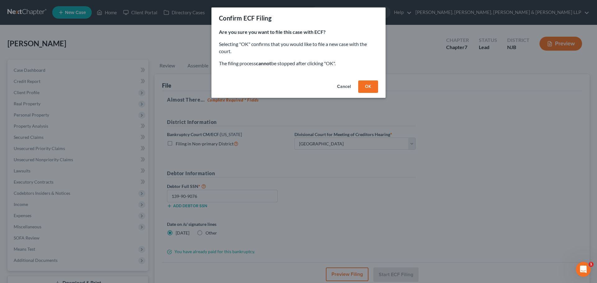
click at [377, 88] on button "OK" at bounding box center [368, 87] width 20 height 12
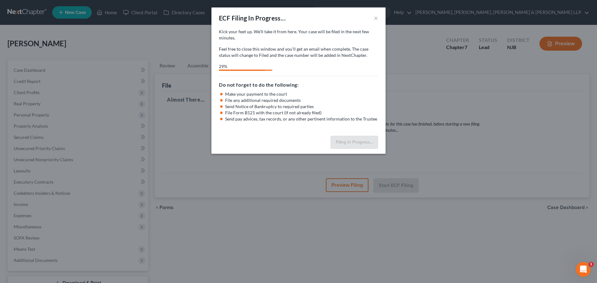
select select "2"
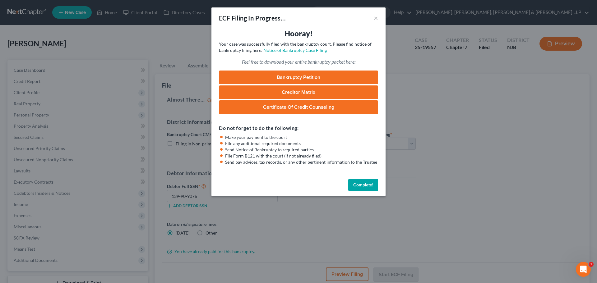
click at [161, 45] on div "ECF Filing In Progress... × Hooray! Your case was successfully filed with the b…" at bounding box center [298, 141] width 597 height 283
click at [376, 17] on button "×" at bounding box center [376, 17] width 4 height 7
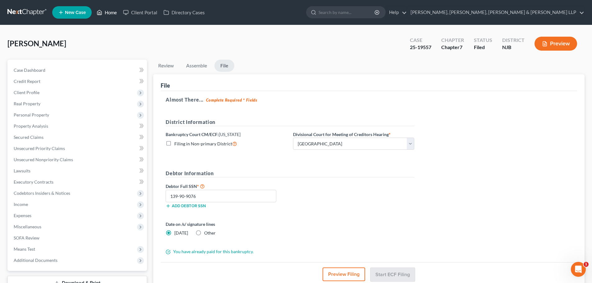
click at [119, 11] on link "Home" at bounding box center [107, 12] width 26 height 11
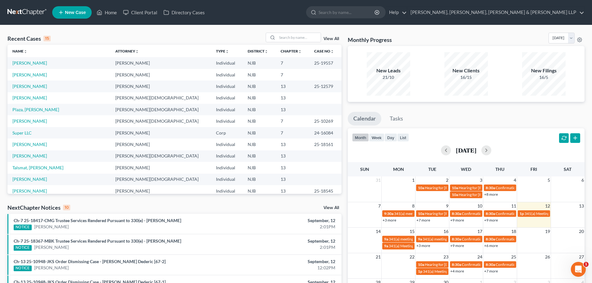
click at [66, 13] on span "New Case" at bounding box center [75, 12] width 21 height 5
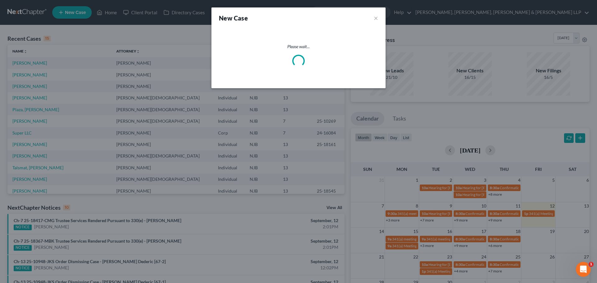
select select "51"
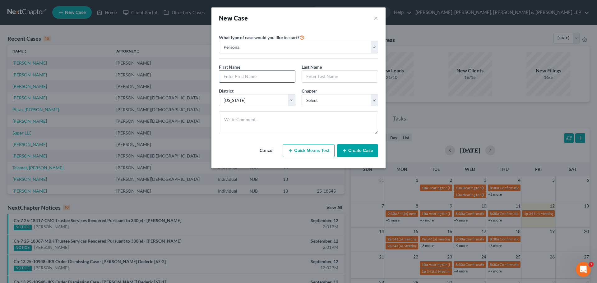
click at [245, 79] on input "text" at bounding box center [257, 77] width 76 height 12
type input "[PERSON_NAME]"
click at [334, 75] on input "text" at bounding box center [340, 77] width 76 height 12
type input "[PERSON_NAME]"
click at [325, 96] on select "Select 7 11 12 13" at bounding box center [340, 100] width 76 height 12
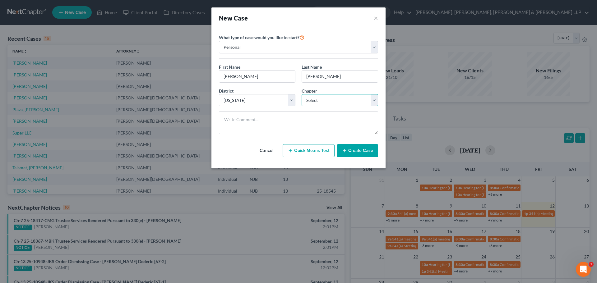
select select "0"
click at [302, 94] on select "Select 7 11 12 13" at bounding box center [340, 100] width 76 height 12
click at [345, 150] on icon "button" at bounding box center [344, 150] width 5 height 5
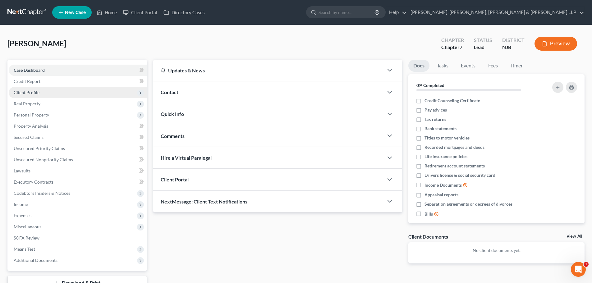
click at [46, 94] on span "Client Profile" at bounding box center [78, 92] width 138 height 11
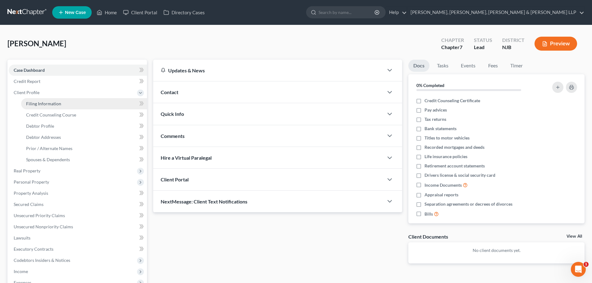
click at [42, 107] on link "Filing Information" at bounding box center [84, 103] width 126 height 11
select select "1"
select select "0"
select select "51"
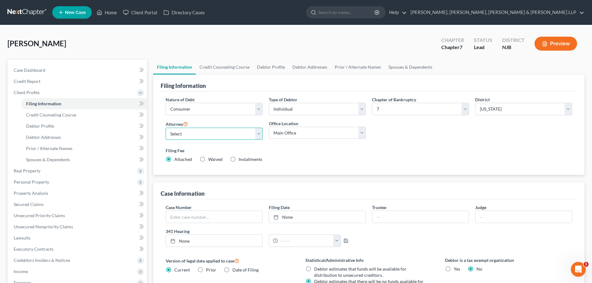
drag, startPoint x: 204, startPoint y: 133, endPoint x: 197, endPoint y: 139, distance: 9.5
click at [204, 133] on select "Select [PERSON_NAME] - NJB [PERSON_NAME] - NYNB [PERSON_NAME] - NYEB [PERSON_NA…" at bounding box center [214, 134] width 97 height 12
select select "0"
click at [166, 128] on select "Select [PERSON_NAME] - NJB [PERSON_NAME] - NYNB [PERSON_NAME] - NYEB [PERSON_NA…" at bounding box center [214, 134] width 97 height 12
drag, startPoint x: 293, startPoint y: 130, endPoint x: 296, endPoint y: 139, distance: 9.4
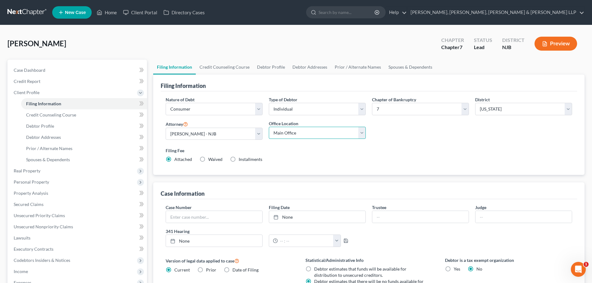
click at [293, 130] on select "Main Office Scura, [GEOGRAPHIC_DATA], [PERSON_NAME], [PERSON_NAME] & [PERSON_NA…" at bounding box center [317, 133] width 97 height 12
select select "0"
click at [269, 127] on select "Main Office Scura, [GEOGRAPHIC_DATA], [PERSON_NAME], [PERSON_NAME] & [PERSON_NA…" at bounding box center [317, 133] width 97 height 12
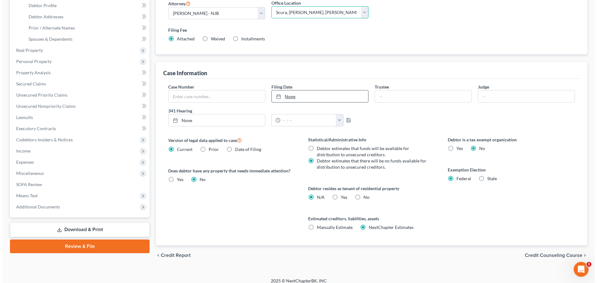
scroll to position [127, 0]
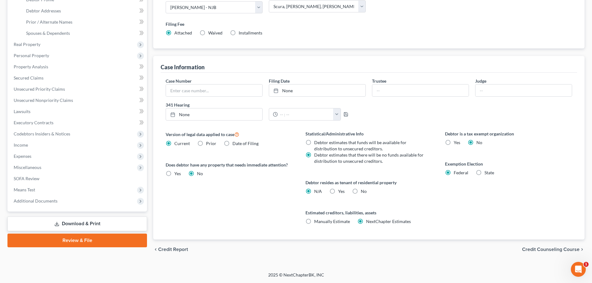
click at [338, 192] on label "Yes Yes" at bounding box center [341, 191] width 7 height 6
click at [341, 192] on input "Yes Yes" at bounding box center [343, 190] width 4 height 4
radio input "true"
radio input "false"
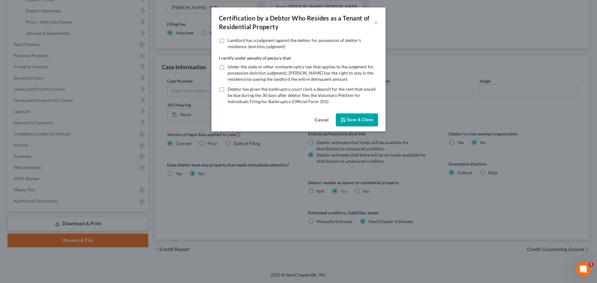
click at [361, 120] on button "Save & Close" at bounding box center [357, 119] width 42 height 13
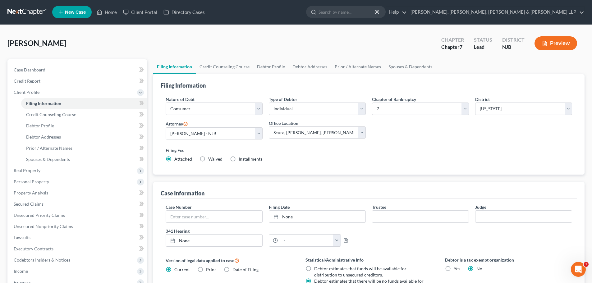
scroll to position [0, 0]
click at [216, 67] on link "Credit Counseling Course" at bounding box center [225, 67] width 58 height 15
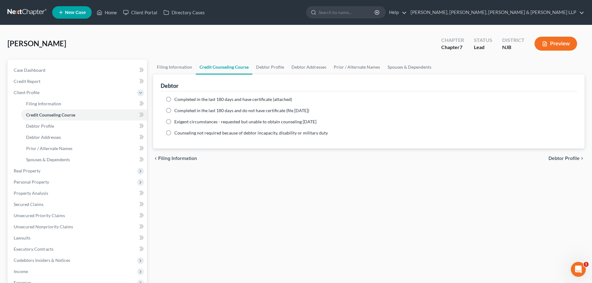
click at [188, 98] on span "Completed in the last 180 days and have certificate (attached)" at bounding box center [233, 99] width 118 height 5
click at [181, 98] on input "Completed in the last 180 days and have certificate (attached)" at bounding box center [179, 98] width 4 height 4
radio input "true"
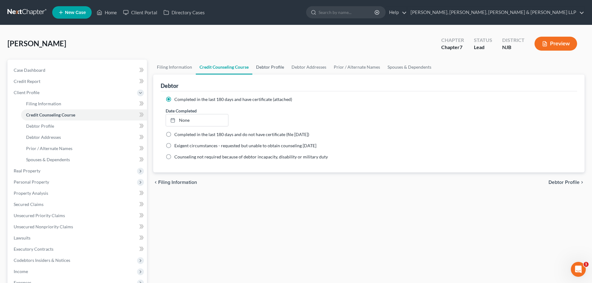
click at [280, 69] on link "Debtor Profile" at bounding box center [269, 67] width 35 height 15
select select "0"
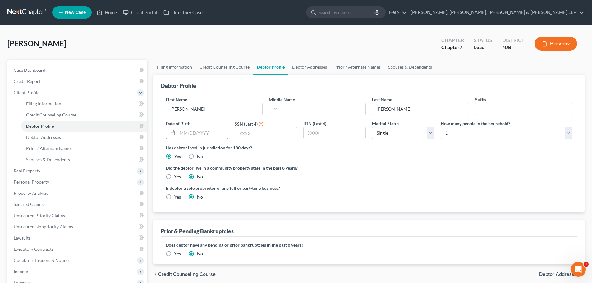
click at [200, 137] on input "text" at bounding box center [202, 133] width 50 height 12
type input "[DATE]"
click at [249, 133] on input "text" at bounding box center [266, 133] width 62 height 12
type input "2658"
click at [307, 67] on link "Debtor Addresses" at bounding box center [309, 67] width 42 height 15
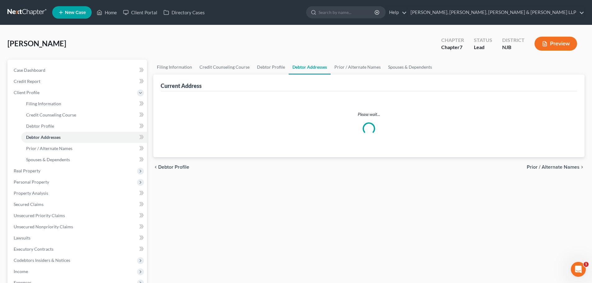
select select "0"
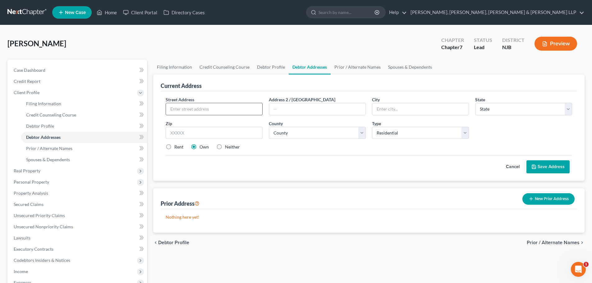
click at [217, 107] on input "text" at bounding box center [214, 109] width 96 height 12
click at [179, 110] on input "text" at bounding box center [214, 109] width 96 height 12
type input "[STREET_ADDRESS]"
click at [187, 130] on input "text" at bounding box center [214, 133] width 97 height 12
type input "07002"
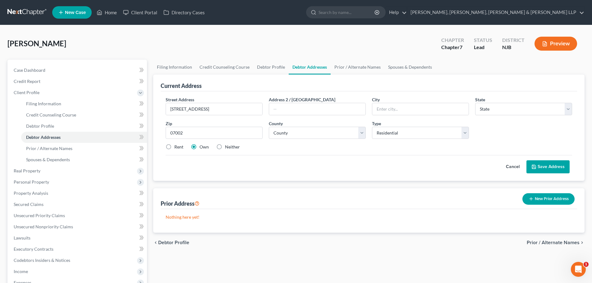
type input "Bayonne"
select select "33"
click at [175, 146] on label "Rent" at bounding box center [178, 147] width 9 height 6
click at [177, 146] on input "Rent" at bounding box center [179, 146] width 4 height 4
radio input "true"
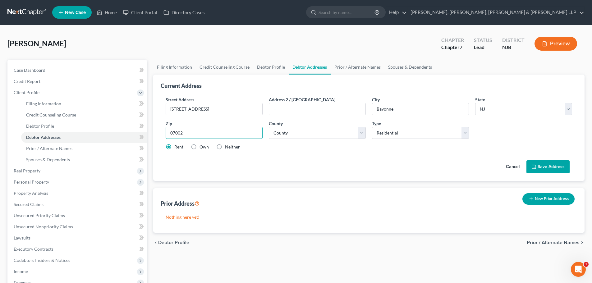
click at [261, 134] on input "07002" at bounding box center [214, 133] width 97 height 12
click at [285, 135] on select "County [GEOGRAPHIC_DATA] [GEOGRAPHIC_DATA] [GEOGRAPHIC_DATA] [GEOGRAPHIC_DATA] …" at bounding box center [317, 133] width 97 height 12
select select "8"
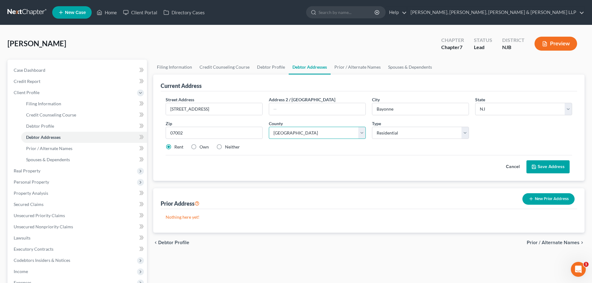
click at [269, 127] on select "County [GEOGRAPHIC_DATA] [GEOGRAPHIC_DATA] [GEOGRAPHIC_DATA] [GEOGRAPHIC_DATA] …" at bounding box center [317, 133] width 97 height 12
click at [549, 167] on button "Save Address" at bounding box center [548, 166] width 43 height 13
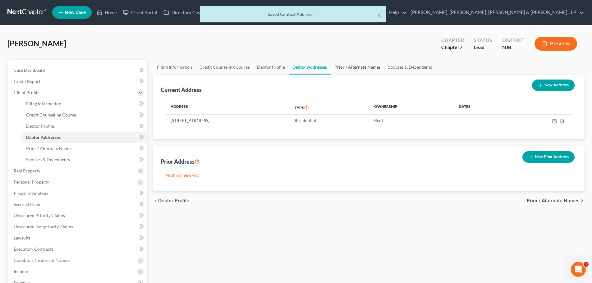
click at [345, 69] on link "Prior / Alternate Names" at bounding box center [358, 67] width 54 height 15
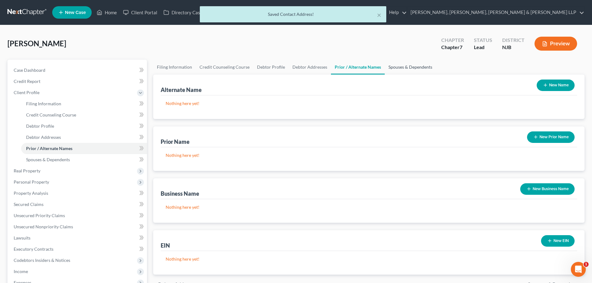
click at [405, 67] on link "Spouses & Dependents" at bounding box center [410, 67] width 51 height 15
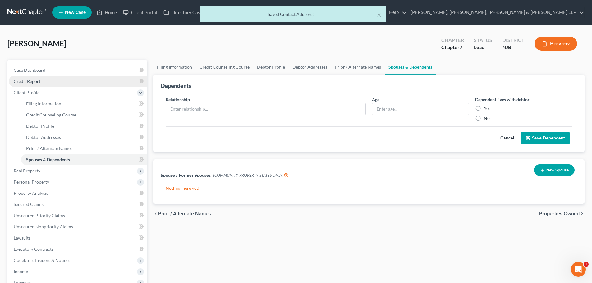
click at [70, 80] on link "Credit Report" at bounding box center [78, 81] width 138 height 11
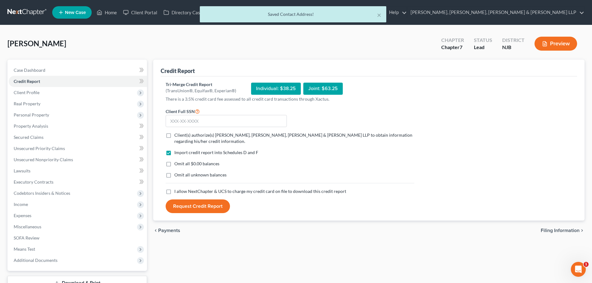
drag, startPoint x: 166, startPoint y: 136, endPoint x: 171, endPoint y: 139, distance: 5.4
click at [174, 136] on label "Client(s) authorize(s) [PERSON_NAME], [PERSON_NAME], [PERSON_NAME] & [PERSON_NA…" at bounding box center [294, 138] width 240 height 12
click at [177, 136] on input "Client(s) authorize(s) [PERSON_NAME], [PERSON_NAME], [PERSON_NAME] & [PERSON_NA…" at bounding box center [179, 134] width 4 height 4
checkbox input "true"
click at [174, 191] on label "I allow NextChapter & UCS to charge my credit card on file to download this cre…" at bounding box center [260, 191] width 172 height 6
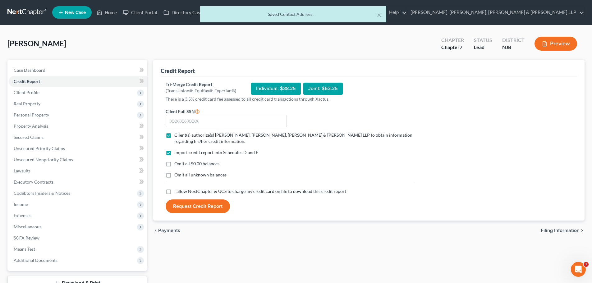
click at [177, 191] on input "I allow NextChapter & UCS to charge my credit card on file to download this cre…" at bounding box center [179, 190] width 4 height 4
checkbox input "true"
click at [184, 122] on input "text" at bounding box center [226, 121] width 121 height 12
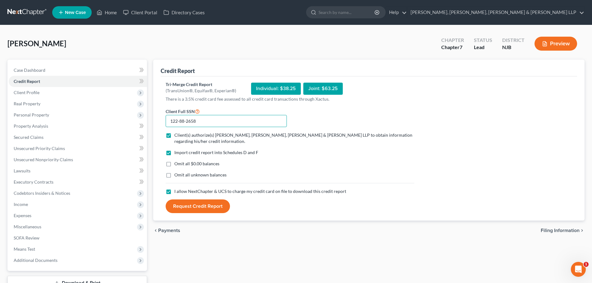
type input "122-88-2658"
click at [213, 207] on button "Request Credit Report" at bounding box center [198, 207] width 64 height 14
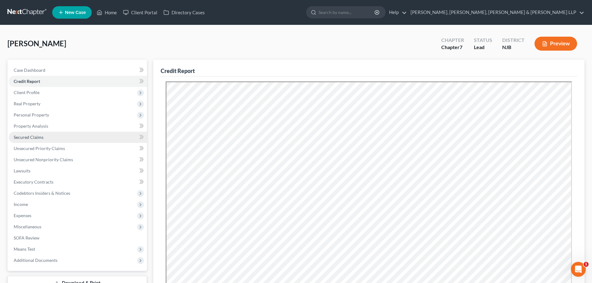
click at [44, 137] on link "Secured Claims" at bounding box center [78, 137] width 138 height 11
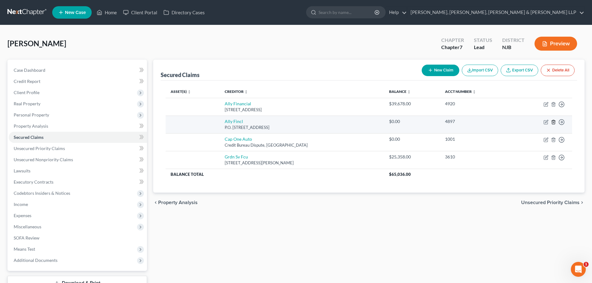
click at [553, 121] on icon "button" at bounding box center [553, 122] width 5 height 5
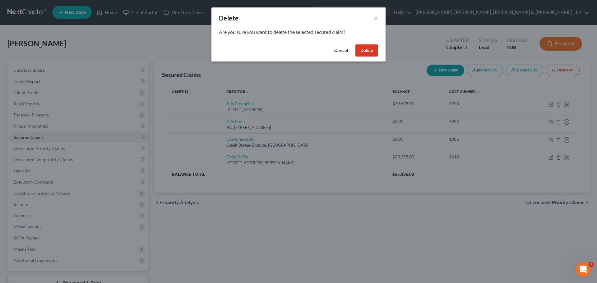
click at [361, 51] on button "Delete" at bounding box center [366, 50] width 23 height 12
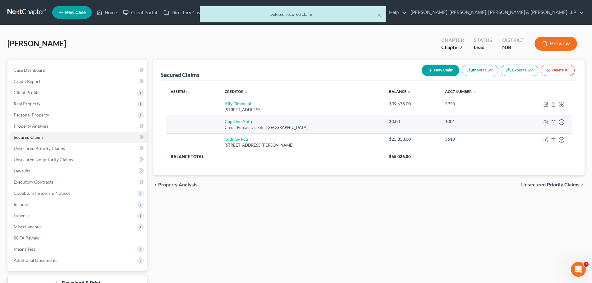
click at [554, 122] on line "button" at bounding box center [554, 122] width 0 height 1
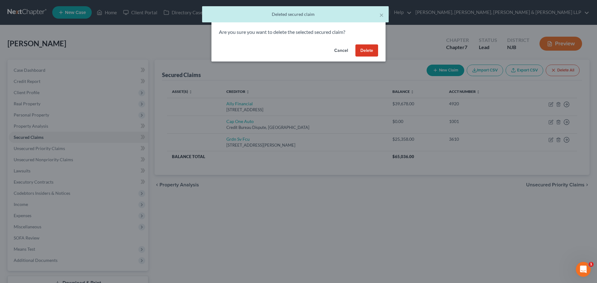
click at [368, 51] on button "Delete" at bounding box center [366, 50] width 23 height 12
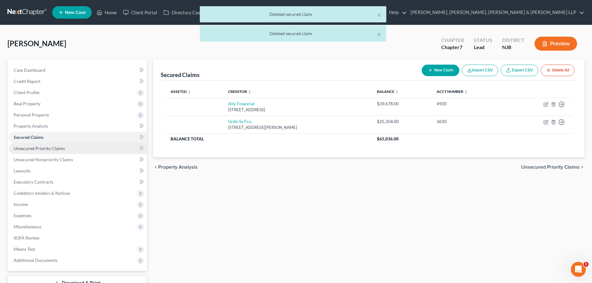
click at [68, 151] on link "Unsecured Priority Claims" at bounding box center [78, 148] width 138 height 11
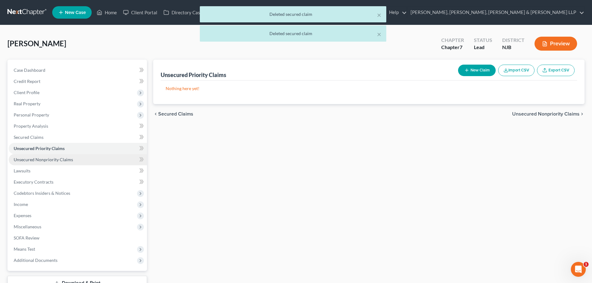
click at [68, 159] on span "Unsecured Nonpriority Claims" at bounding box center [43, 159] width 59 height 5
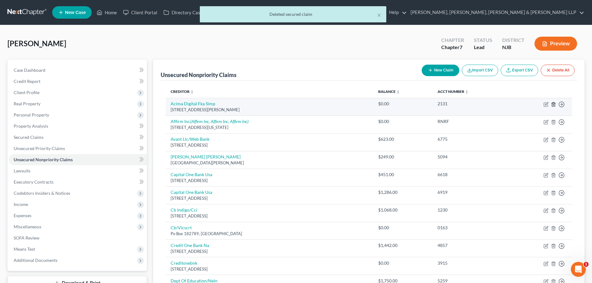
click at [554, 104] on icon "button" at bounding box center [553, 104] width 5 height 5
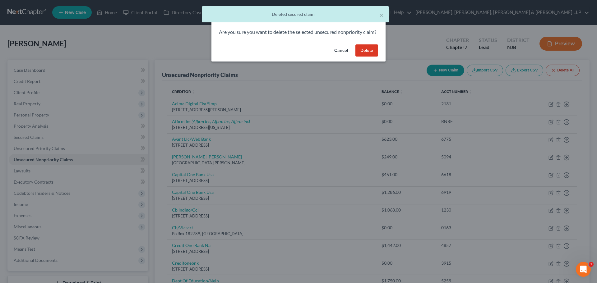
click at [370, 57] on button "Delete" at bounding box center [366, 50] width 23 height 12
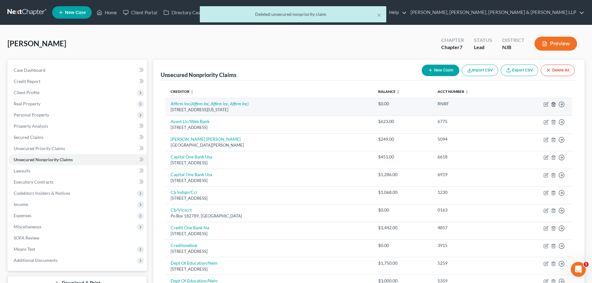
click at [554, 104] on icon "button" at bounding box center [553, 104] width 5 height 5
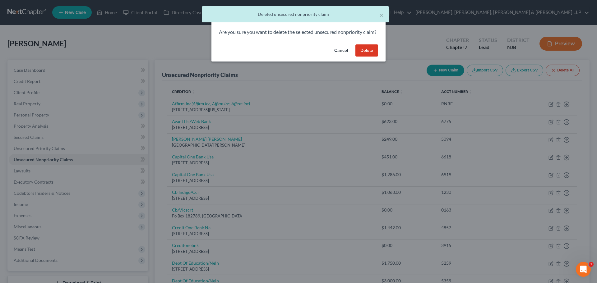
click at [374, 57] on button "Delete" at bounding box center [366, 50] width 23 height 12
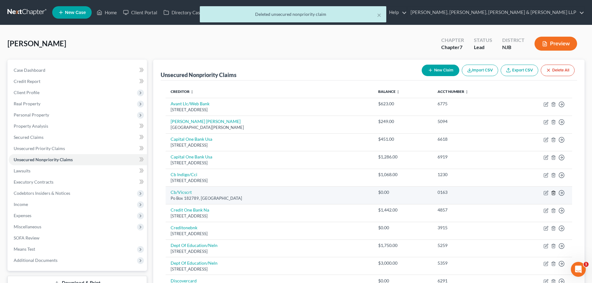
click at [553, 192] on icon "button" at bounding box center [553, 193] width 3 height 4
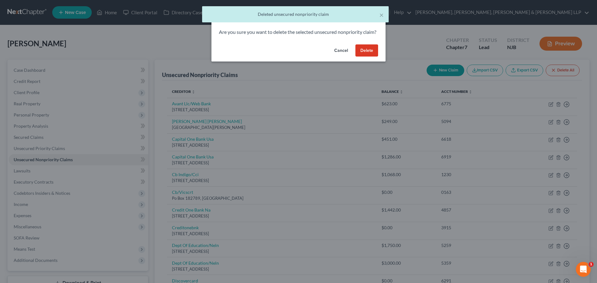
click at [365, 57] on button "Delete" at bounding box center [366, 50] width 23 height 12
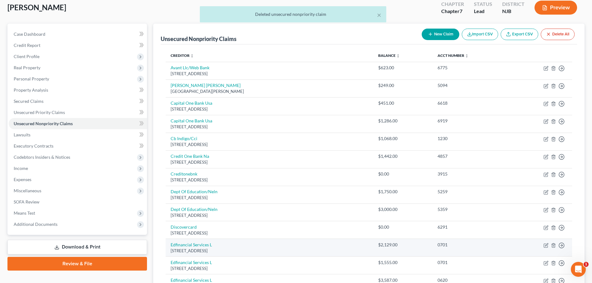
scroll to position [124, 0]
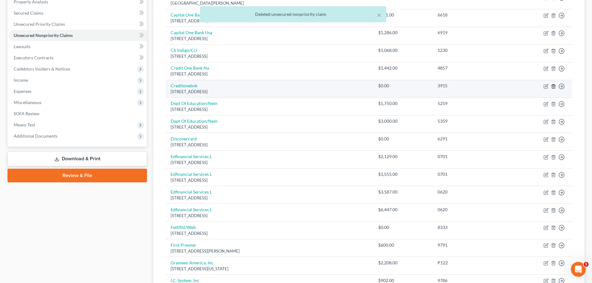
click at [554, 85] on icon "button" at bounding box center [553, 86] width 5 height 5
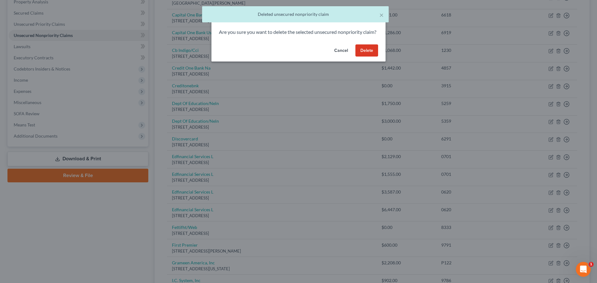
click at [374, 54] on button "Delete" at bounding box center [366, 50] width 23 height 12
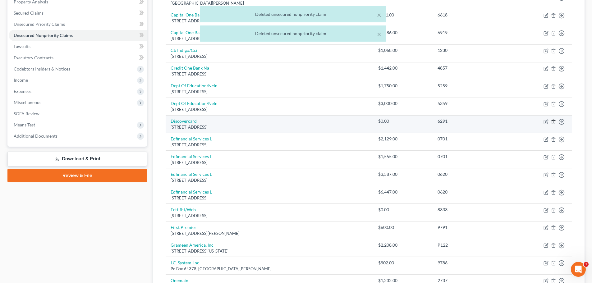
click at [554, 121] on icon "button" at bounding box center [553, 121] width 5 height 5
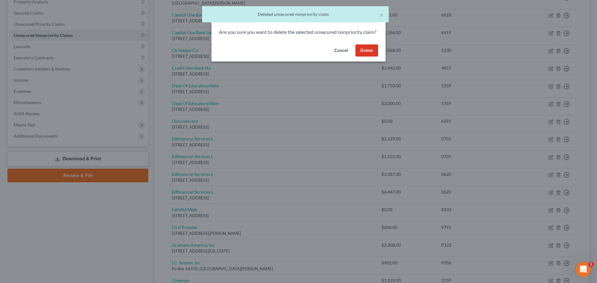
click at [364, 53] on button "Delete" at bounding box center [366, 50] width 23 height 12
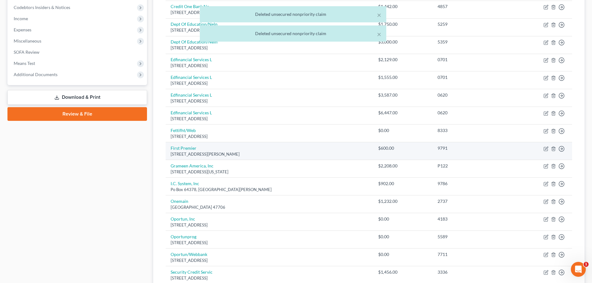
scroll to position [187, 0]
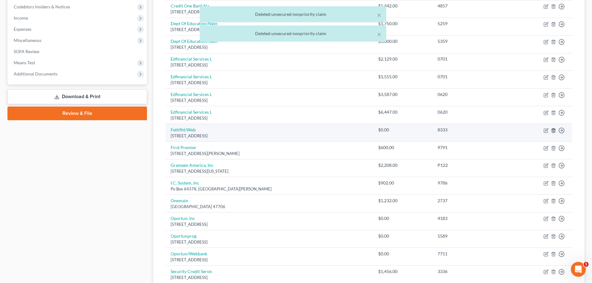
click at [555, 130] on icon "button" at bounding box center [553, 130] width 3 height 4
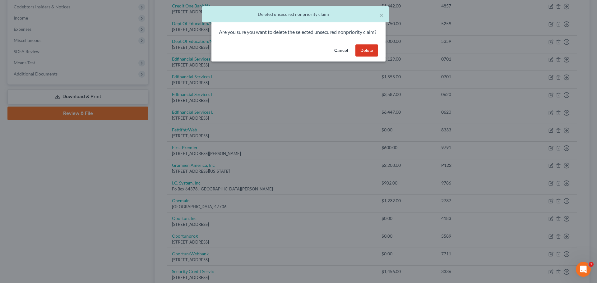
click at [374, 57] on button "Delete" at bounding box center [366, 50] width 23 height 12
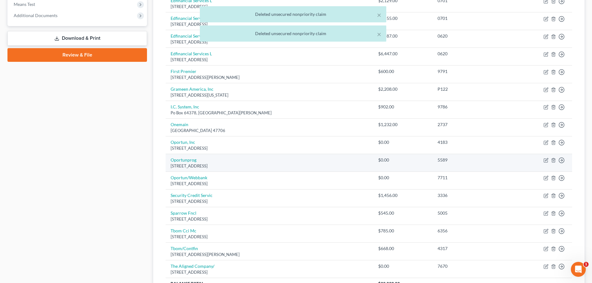
scroll to position [249, 0]
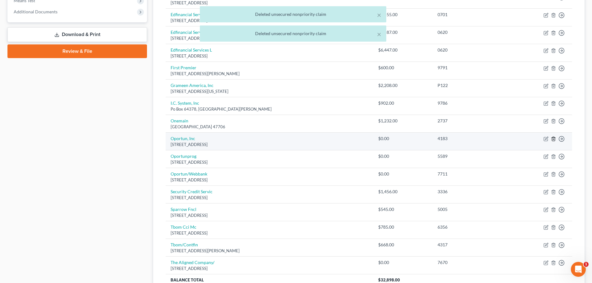
click at [554, 137] on icon "button" at bounding box center [553, 138] width 5 height 5
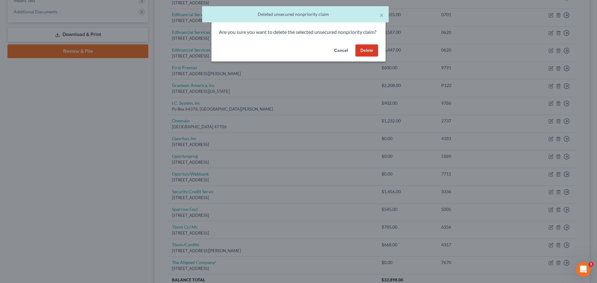
click at [372, 57] on button "Delete" at bounding box center [366, 50] width 23 height 12
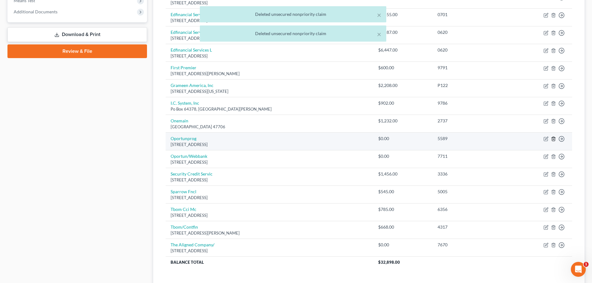
click at [552, 138] on icon "button" at bounding box center [553, 139] width 3 height 4
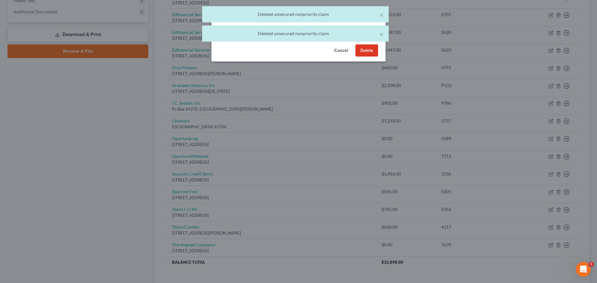
click at [364, 57] on button "Delete" at bounding box center [366, 50] width 23 height 12
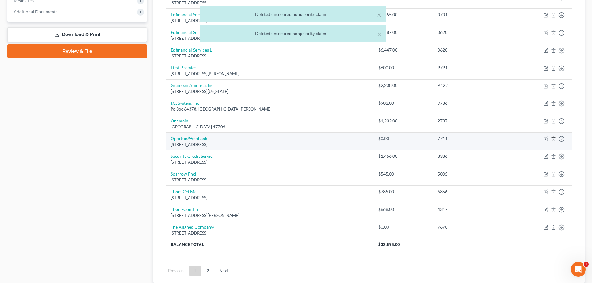
click at [554, 140] on icon "button" at bounding box center [553, 138] width 5 height 5
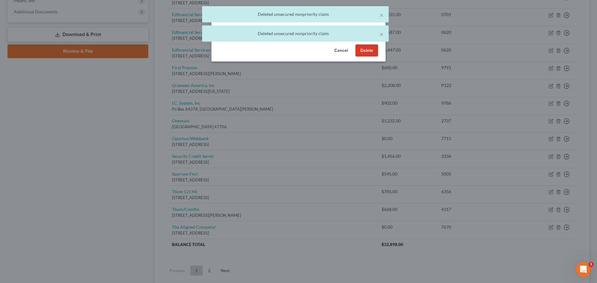
click at [362, 57] on button "Delete" at bounding box center [366, 50] width 23 height 12
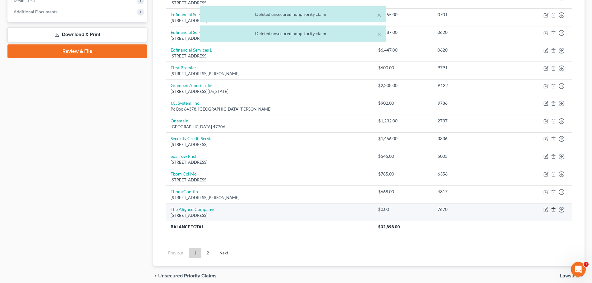
click at [555, 210] on icon "button" at bounding box center [553, 209] width 5 height 5
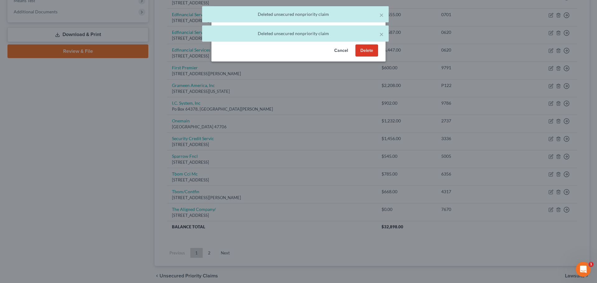
drag, startPoint x: 372, startPoint y: 58, endPoint x: 378, endPoint y: 86, distance: 28.8
click at [372, 57] on button "Delete" at bounding box center [366, 50] width 23 height 12
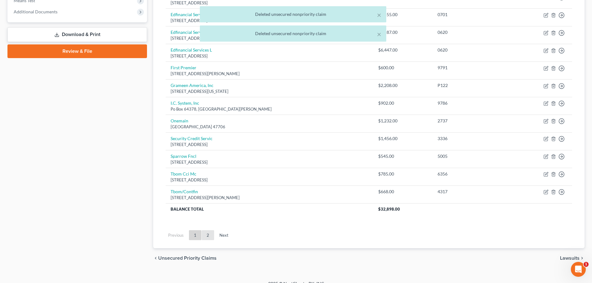
click at [208, 237] on link "2" at bounding box center [208, 235] width 12 height 10
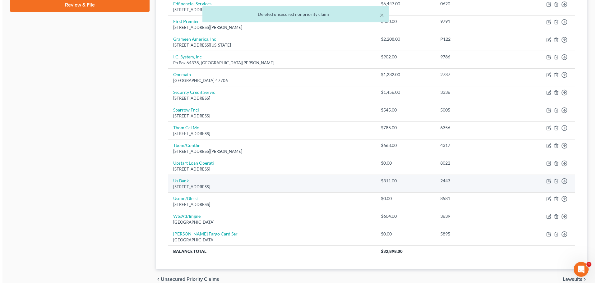
scroll to position [325, 0]
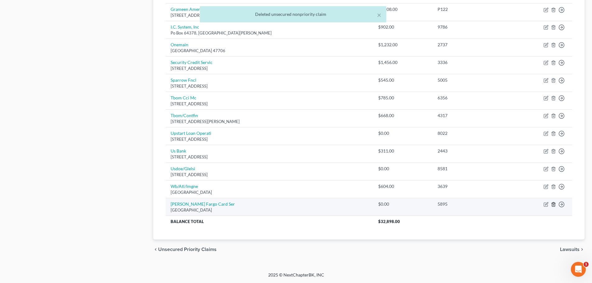
click at [551, 205] on icon "button" at bounding box center [553, 204] width 5 height 5
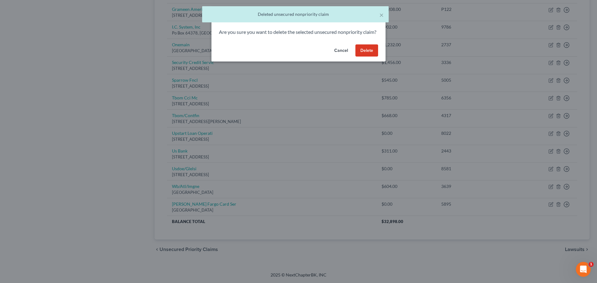
click at [366, 57] on button "Delete" at bounding box center [366, 50] width 23 height 12
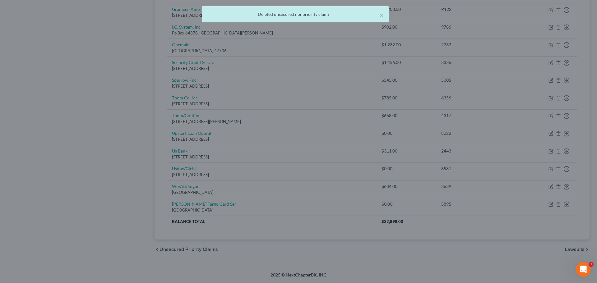
scroll to position [307, 0]
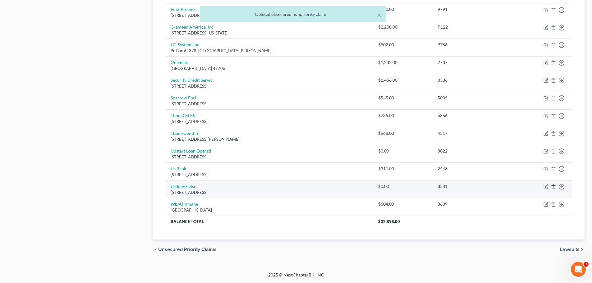
click at [554, 187] on icon "button" at bounding box center [553, 186] width 5 height 5
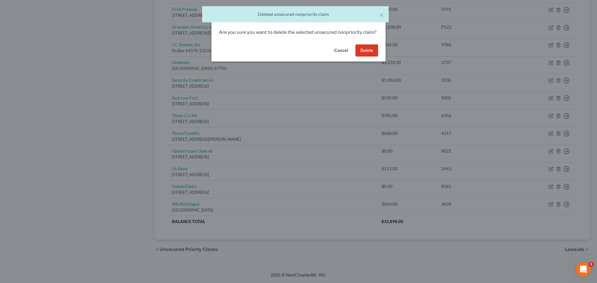
click at [369, 57] on button "Delete" at bounding box center [366, 50] width 23 height 12
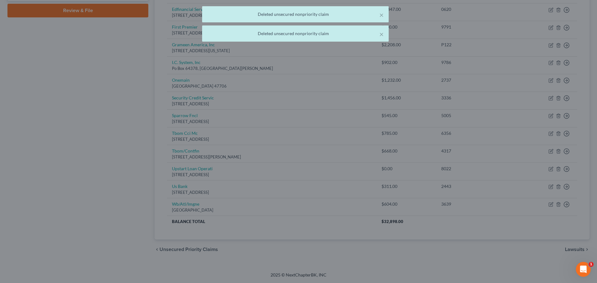
scroll to position [289, 0]
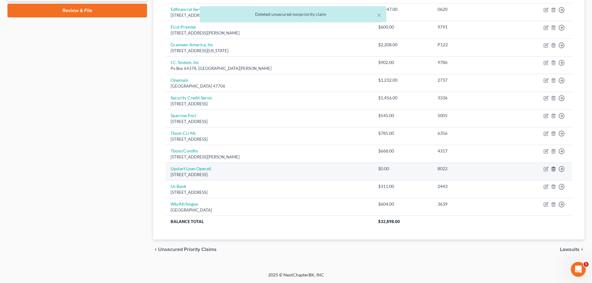
click at [555, 168] on icon "button" at bounding box center [553, 169] width 5 height 5
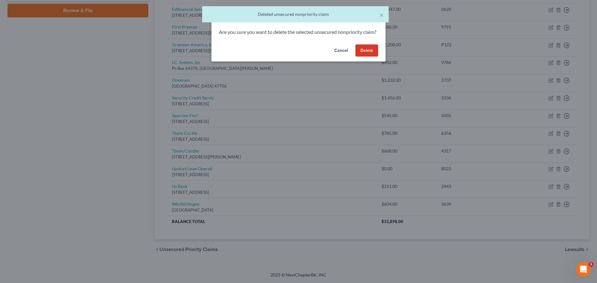
click at [368, 57] on button "Delete" at bounding box center [366, 50] width 23 height 12
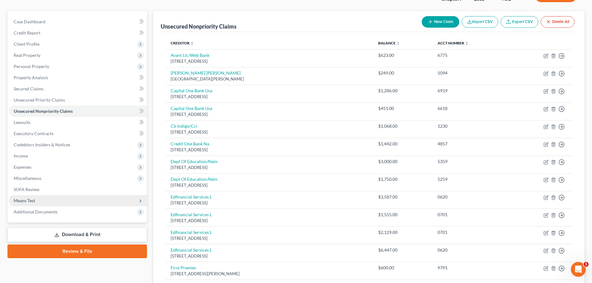
scroll to position [0, 0]
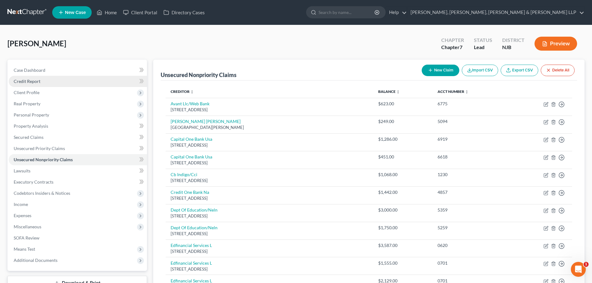
click at [44, 86] on link "Credit Report" at bounding box center [78, 81] width 138 height 11
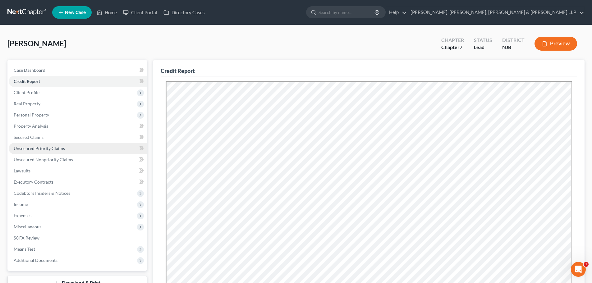
click at [49, 143] on link "Unsecured Priority Claims" at bounding box center [78, 148] width 138 height 11
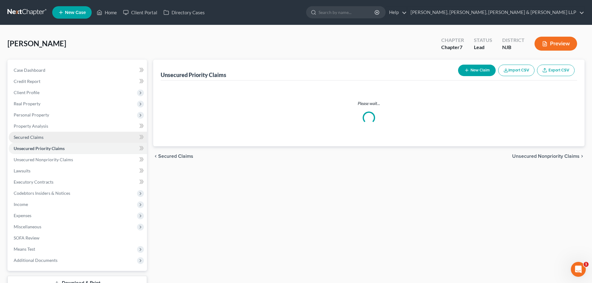
click at [49, 138] on link "Secured Claims" at bounding box center [78, 137] width 138 height 11
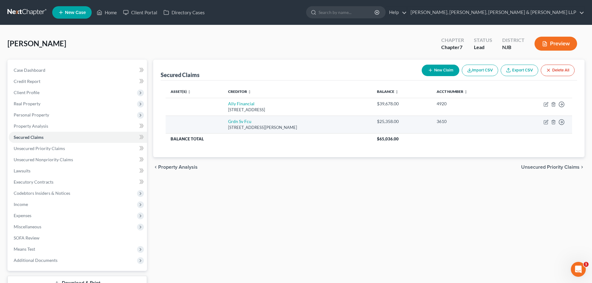
drag, startPoint x: 291, startPoint y: 127, endPoint x: 219, endPoint y: 121, distance: 72.4
click at [219, 121] on tr "Grdn Sv Fcu [STREET_ADDRESS][PERSON_NAME] $25,358.00 3610 Move to E Move to F M…" at bounding box center [369, 125] width 407 height 18
drag, startPoint x: 297, startPoint y: 126, endPoint x: 222, endPoint y: 119, distance: 75.8
click at [224, 119] on td "Grdn Sv Fcu [STREET_ADDRESS][PERSON_NAME]" at bounding box center [297, 125] width 149 height 18
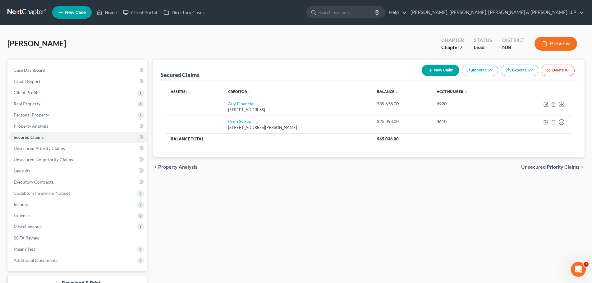
copy td "Grdn Sv Fcu [STREET_ADDRESS][PERSON_NAME]"
drag, startPoint x: 78, startPoint y: 151, endPoint x: 79, endPoint y: 154, distance: 3.2
click at [78, 151] on link "Unsecured Priority Claims" at bounding box center [78, 148] width 138 height 11
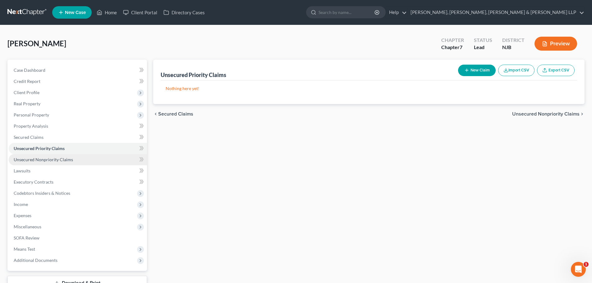
click at [76, 161] on link "Unsecured Nonpriority Claims" at bounding box center [78, 159] width 138 height 11
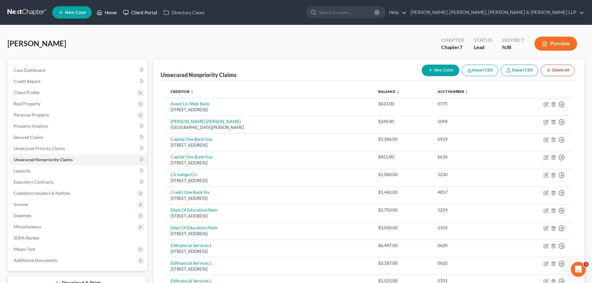
click at [110, 14] on link "Home" at bounding box center [107, 12] width 26 height 11
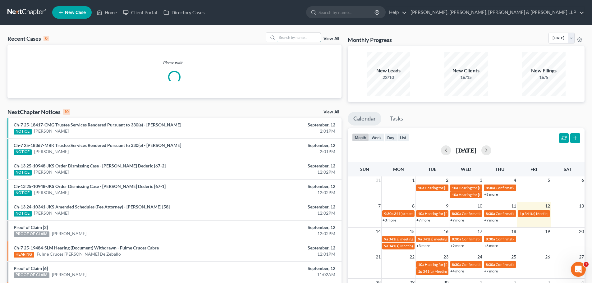
click at [306, 38] on input "search" at bounding box center [299, 37] width 44 height 9
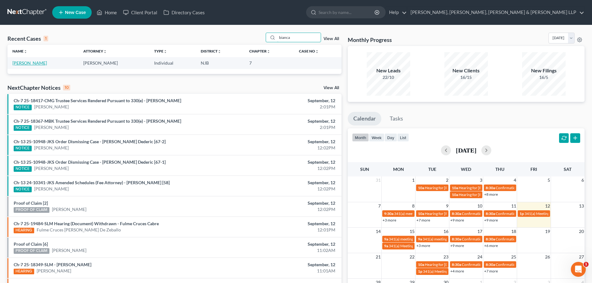
type input "bianca"
click at [25, 63] on link "[PERSON_NAME]" at bounding box center [29, 62] width 35 height 5
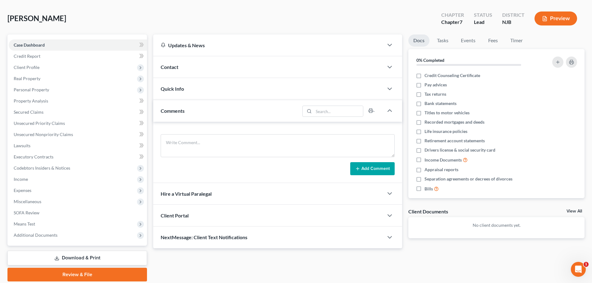
scroll to position [47, 0]
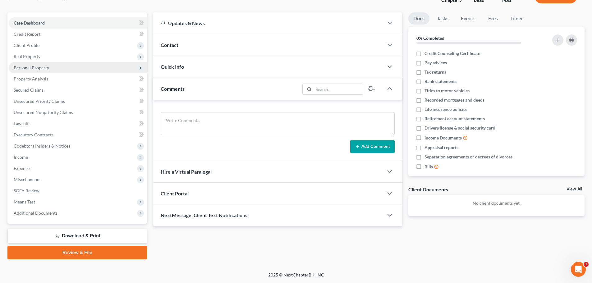
click at [53, 69] on span "Personal Property" at bounding box center [78, 67] width 138 height 11
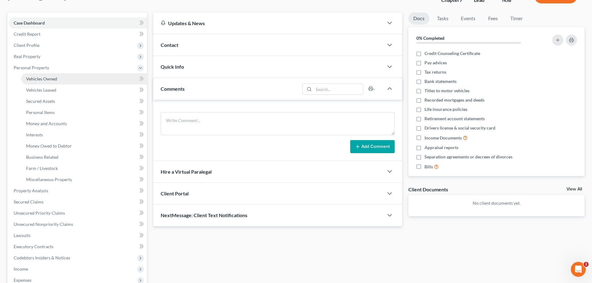
click at [56, 79] on span "Vehicles Owned" at bounding box center [41, 78] width 31 height 5
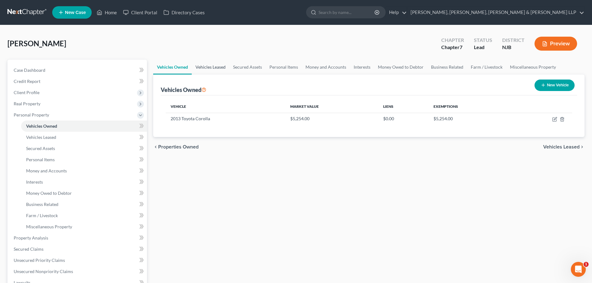
click at [210, 67] on link "Vehicles Leased" at bounding box center [211, 67] width 38 height 15
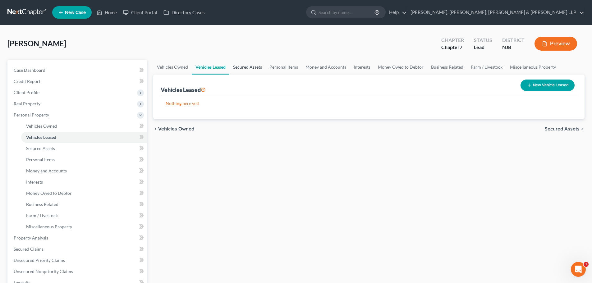
click at [243, 68] on link "Secured Assets" at bounding box center [247, 67] width 36 height 15
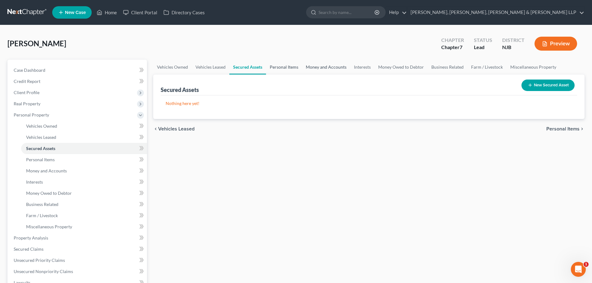
drag, startPoint x: 276, startPoint y: 68, endPoint x: 313, endPoint y: 68, distance: 36.7
click at [276, 68] on link "Personal Items" at bounding box center [284, 67] width 36 height 15
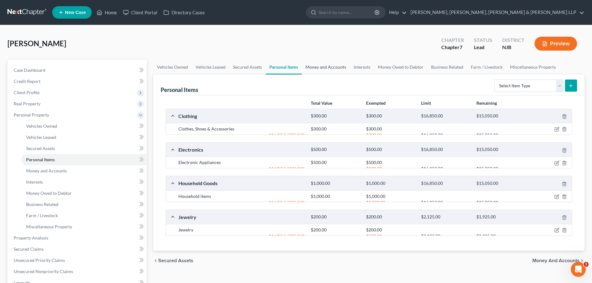
click at [321, 68] on link "Money and Accounts" at bounding box center [326, 67] width 48 height 15
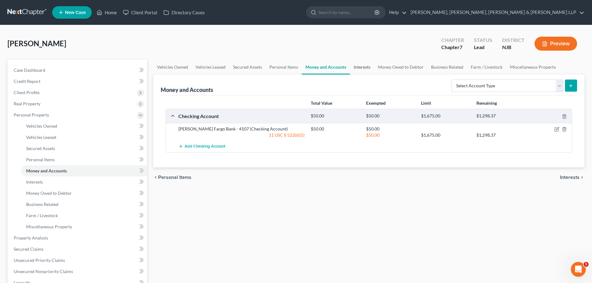
click at [356, 67] on link "Interests" at bounding box center [362, 67] width 24 height 15
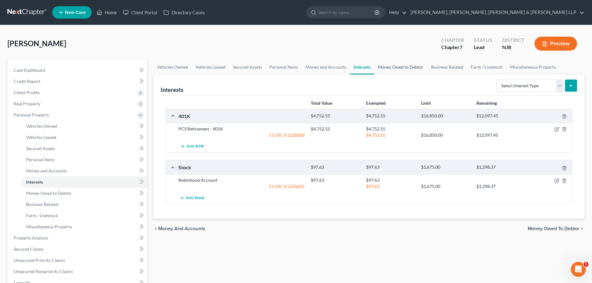
click at [386, 68] on link "Money Owed to Debtor" at bounding box center [400, 67] width 53 height 15
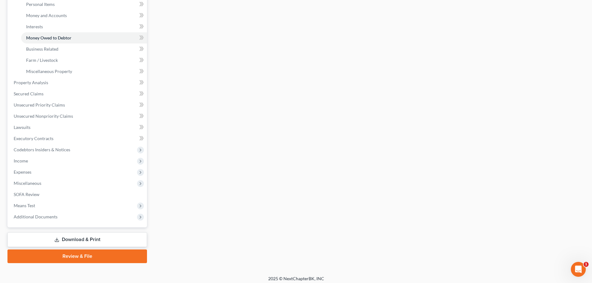
click at [94, 238] on link "Download & Print" at bounding box center [77, 240] width 140 height 15
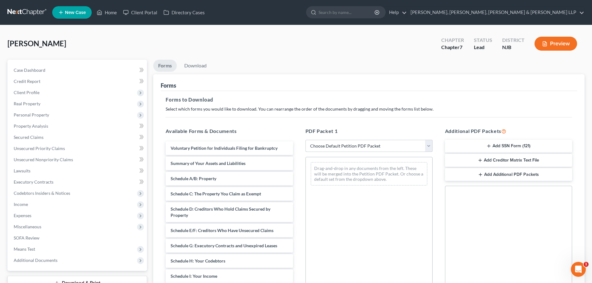
drag, startPoint x: 322, startPoint y: 147, endPoint x: 325, endPoint y: 151, distance: 5.2
click at [322, 147] on select "Choose Default Petition PDF Packet Complete Bankruptcy Petition (all forms and …" at bounding box center [369, 146] width 127 height 12
select select "0"
click at [306, 140] on select "Choose Default Petition PDF Packet Complete Bankruptcy Petition (all forms and …" at bounding box center [369, 146] width 127 height 12
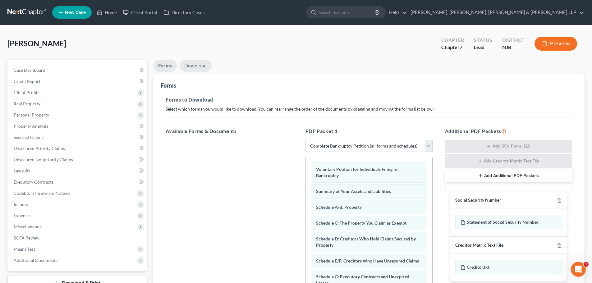
drag, startPoint x: 204, startPoint y: 64, endPoint x: 218, endPoint y: 91, distance: 29.9
click at [204, 64] on link "Download" at bounding box center [195, 66] width 32 height 12
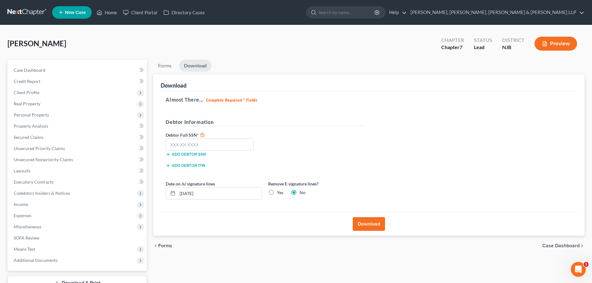
click at [277, 191] on label "Yes" at bounding box center [280, 193] width 7 height 6
click at [279, 191] on input "Yes" at bounding box center [281, 192] width 4 height 4
radio input "true"
radio input "false"
click at [207, 140] on input "text" at bounding box center [210, 145] width 88 height 12
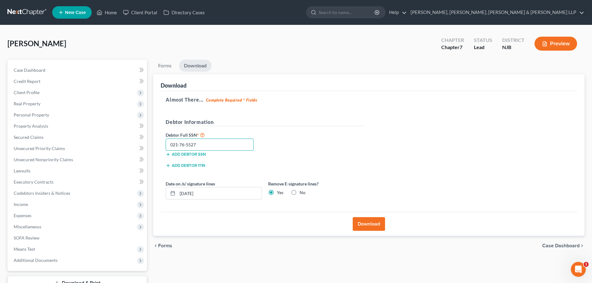
type input "021-76-5527"
click at [370, 227] on button "Download" at bounding box center [369, 224] width 32 height 14
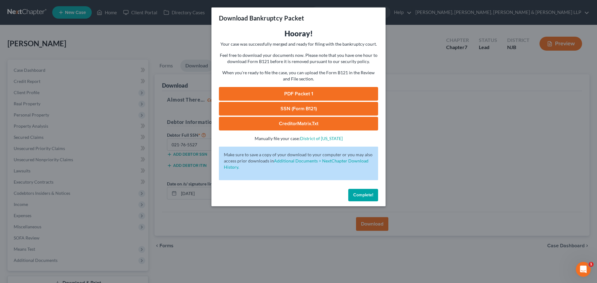
drag, startPoint x: 310, startPoint y: 94, endPoint x: 311, endPoint y: 89, distance: 4.6
click at [310, 94] on link "PDF Packet 1" at bounding box center [298, 94] width 159 height 14
click at [255, 109] on link "SSN (Form B121)" at bounding box center [298, 109] width 159 height 14
click at [108, 34] on div "Download Bankruptcy Packet Hooray! Your case was successfully merged and ready …" at bounding box center [298, 141] width 597 height 283
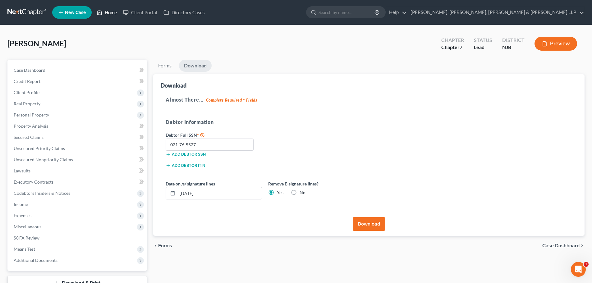
click at [105, 13] on link "Home" at bounding box center [107, 12] width 26 height 11
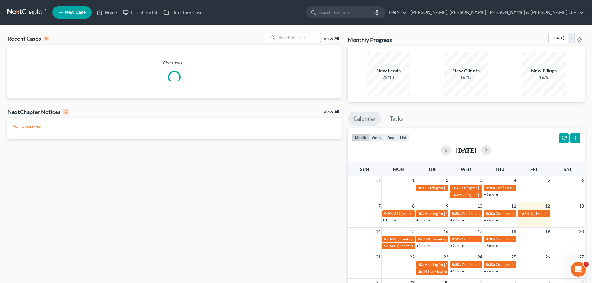
click at [293, 36] on input "search" at bounding box center [299, 37] width 44 height 9
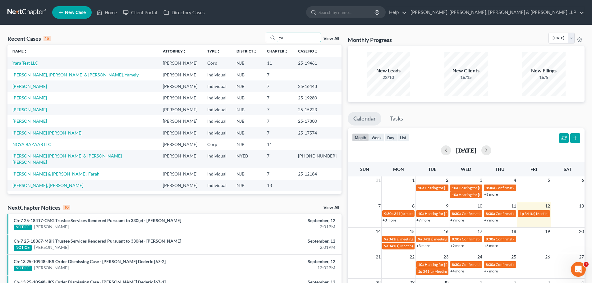
type input "ya"
click at [26, 62] on link "Yara Test LLC" at bounding box center [24, 62] width 25 height 5
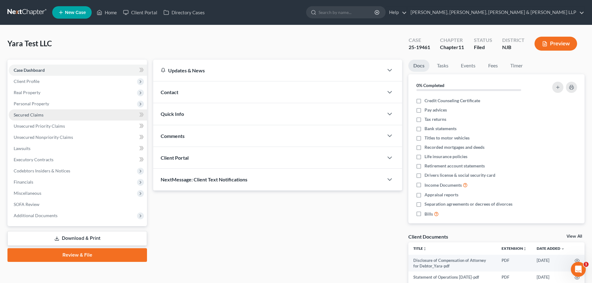
drag, startPoint x: 44, startPoint y: 114, endPoint x: 48, endPoint y: 113, distance: 5.0
click at [44, 113] on link "Secured Claims" at bounding box center [78, 114] width 138 height 11
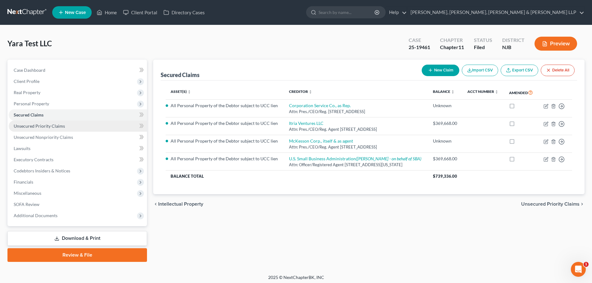
click at [77, 127] on link "Unsecured Priority Claims" at bounding box center [78, 126] width 138 height 11
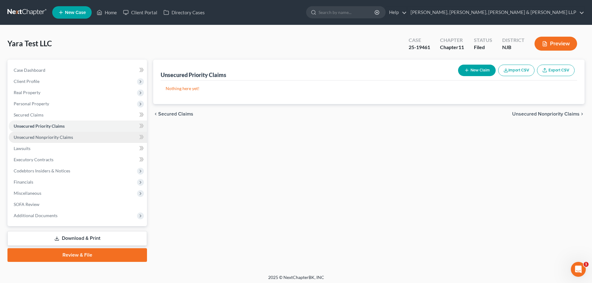
click at [71, 136] on link "Unsecured Nonpriority Claims" at bounding box center [78, 137] width 138 height 11
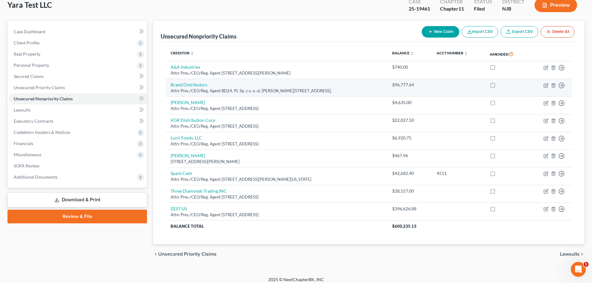
scroll to position [43, 0]
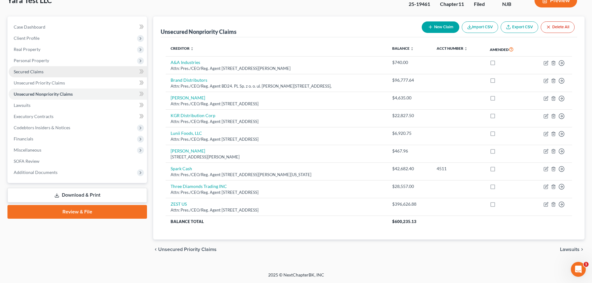
click at [50, 70] on link "Secured Claims" at bounding box center [78, 71] width 138 height 11
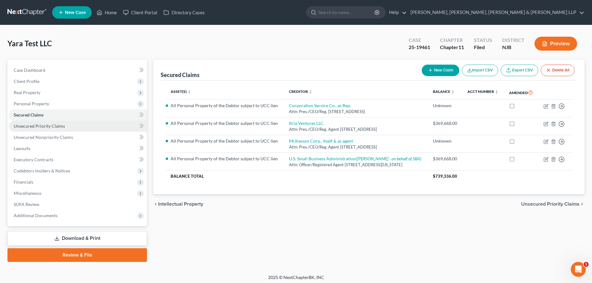
click at [63, 126] on span "Unsecured Priority Claims" at bounding box center [39, 125] width 51 height 5
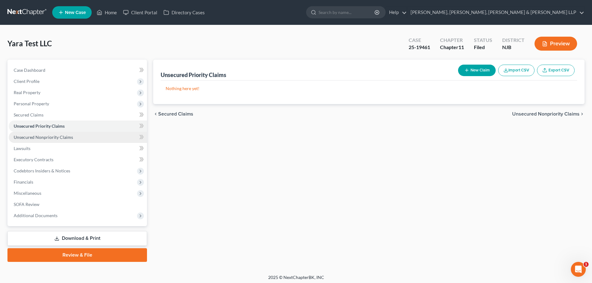
click at [64, 135] on span "Unsecured Nonpriority Claims" at bounding box center [43, 137] width 59 height 5
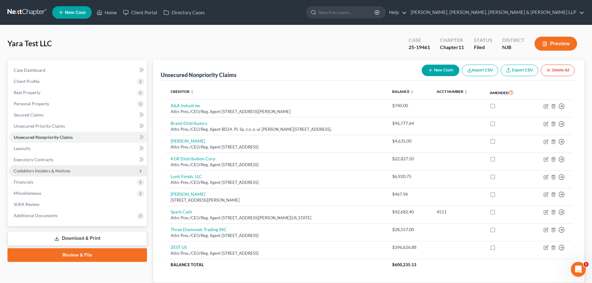
click at [58, 173] on span "Codebtors Insiders & Notices" at bounding box center [42, 170] width 57 height 5
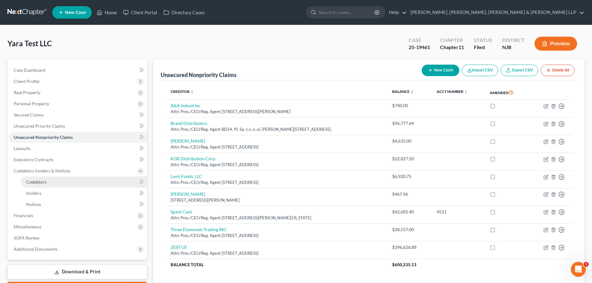
click at [60, 179] on link "Codebtors" at bounding box center [84, 182] width 126 height 11
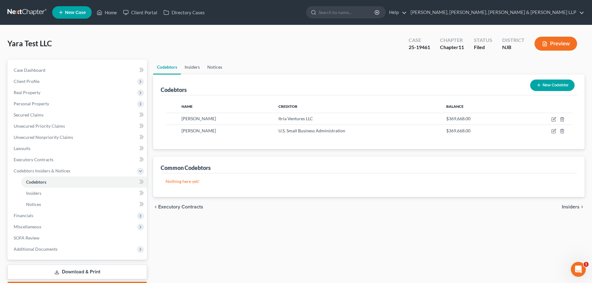
click at [200, 65] on link "Insiders" at bounding box center [192, 67] width 23 height 15
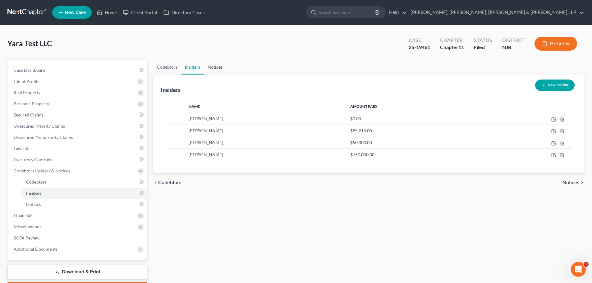
click at [223, 67] on link "Notices" at bounding box center [215, 67] width 22 height 15
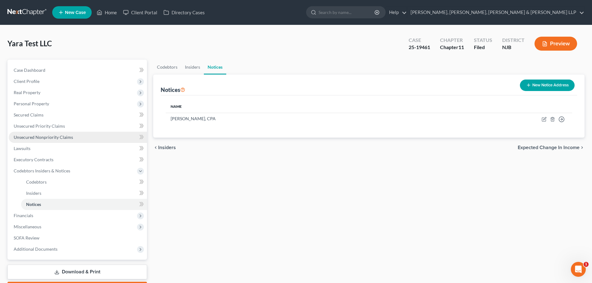
click at [51, 137] on span "Unsecured Nonpriority Claims" at bounding box center [43, 137] width 59 height 5
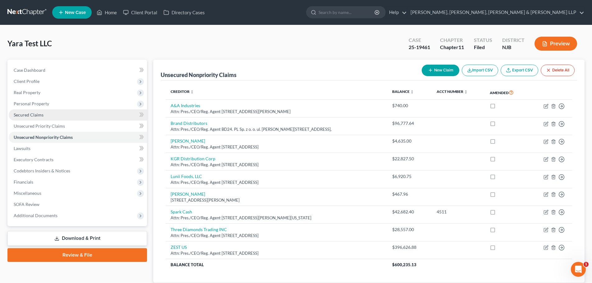
click at [46, 116] on link "Secured Claims" at bounding box center [78, 114] width 138 height 11
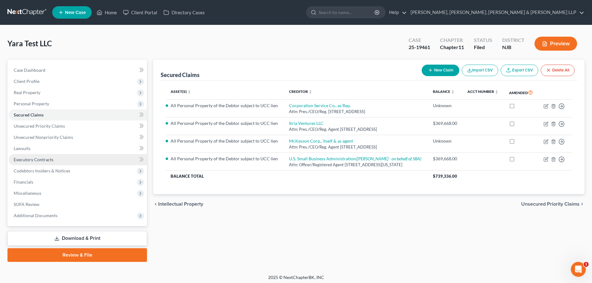
click at [36, 157] on span "Executory Contracts" at bounding box center [34, 159] width 40 height 5
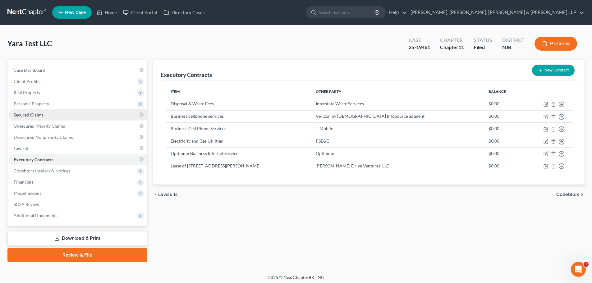
click at [35, 116] on span "Secured Claims" at bounding box center [29, 114] width 30 height 5
